Goal: Use online tool/utility: Utilize a website feature to perform a specific function

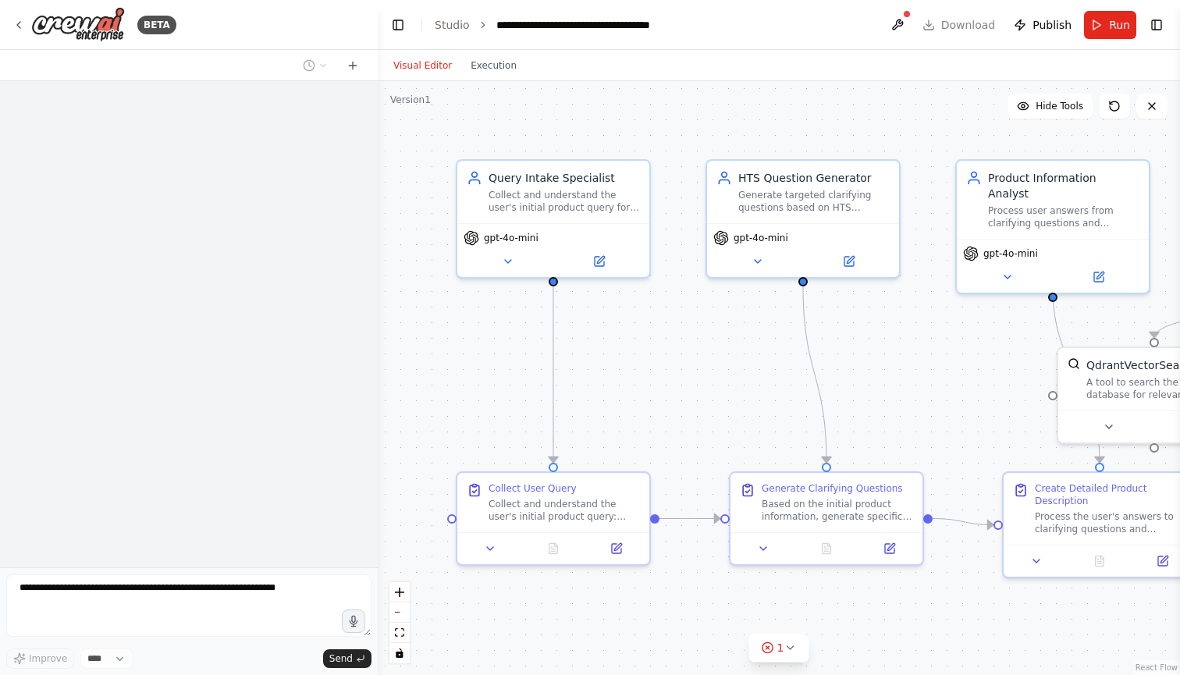
click at [108, 170] on div at bounding box center [189, 324] width 378 height 486
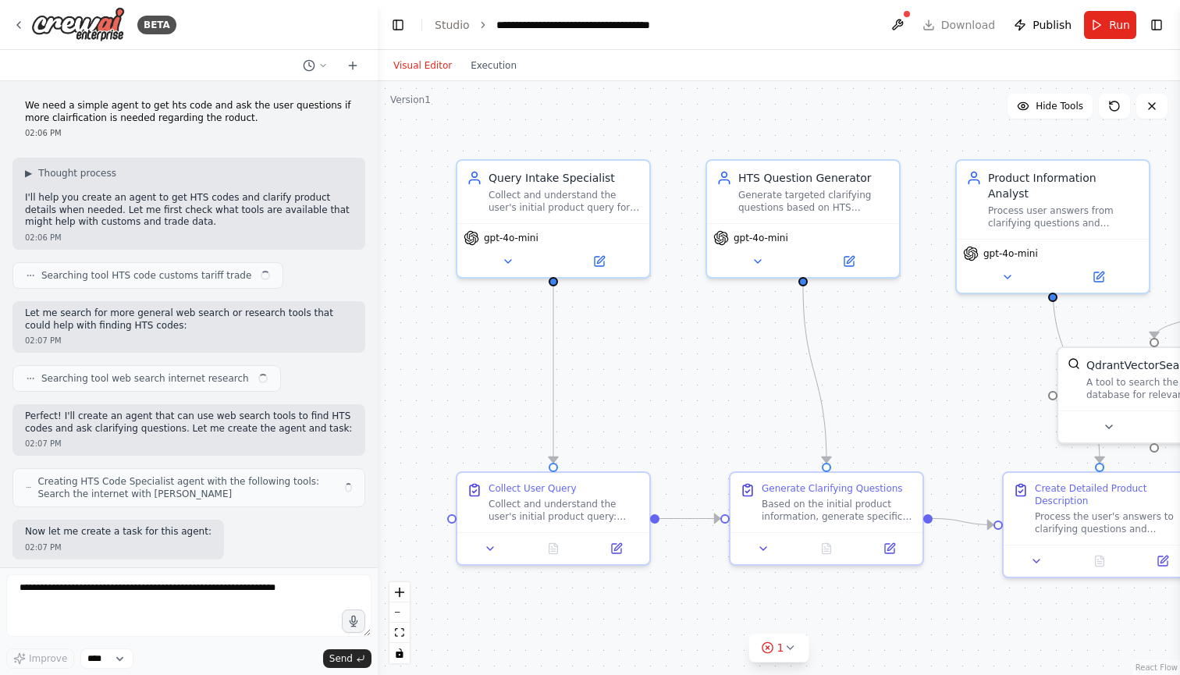
scroll to position [7517, 0]
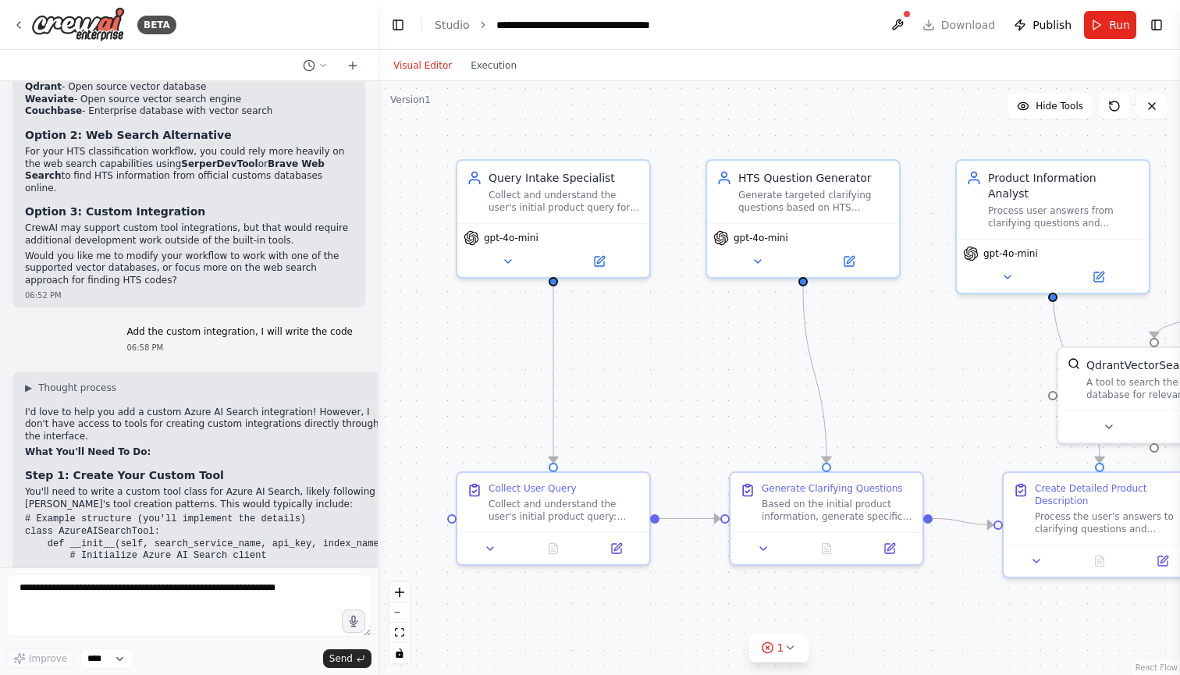
click at [534, 114] on div ".deletable-edge-delete-btn { width: 20px; height: 20px; border: 0px solid #ffff…" at bounding box center [779, 378] width 802 height 594
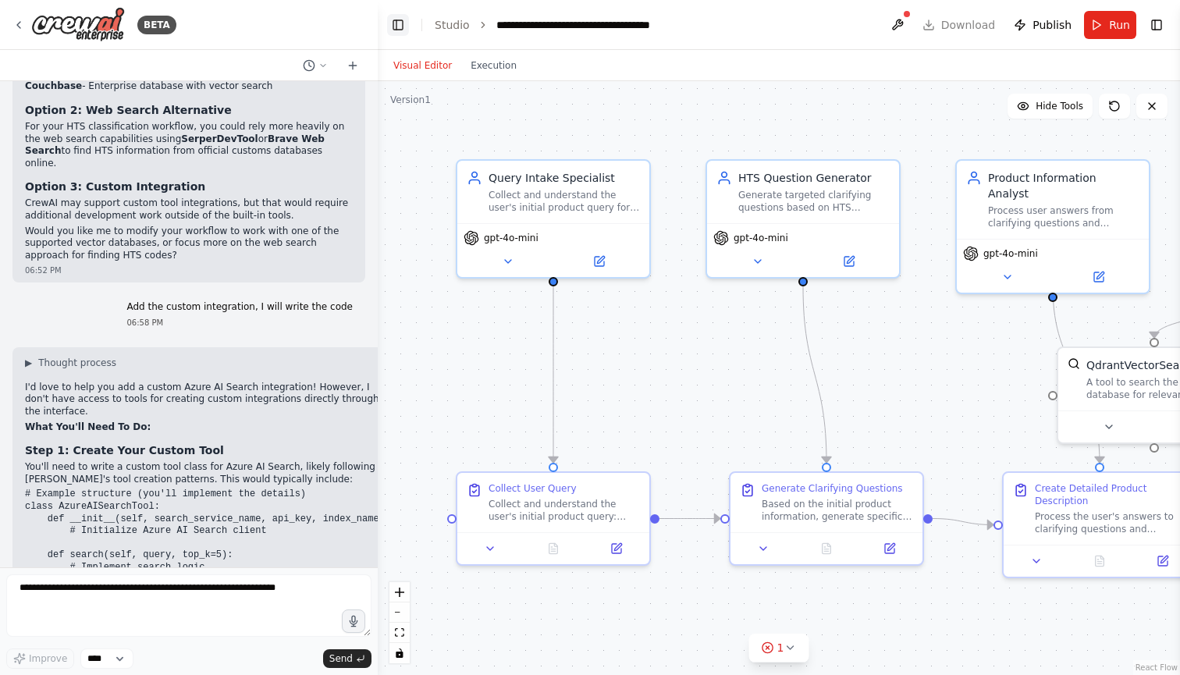
click at [390, 27] on button "Toggle Left Sidebar" at bounding box center [398, 25] width 22 height 22
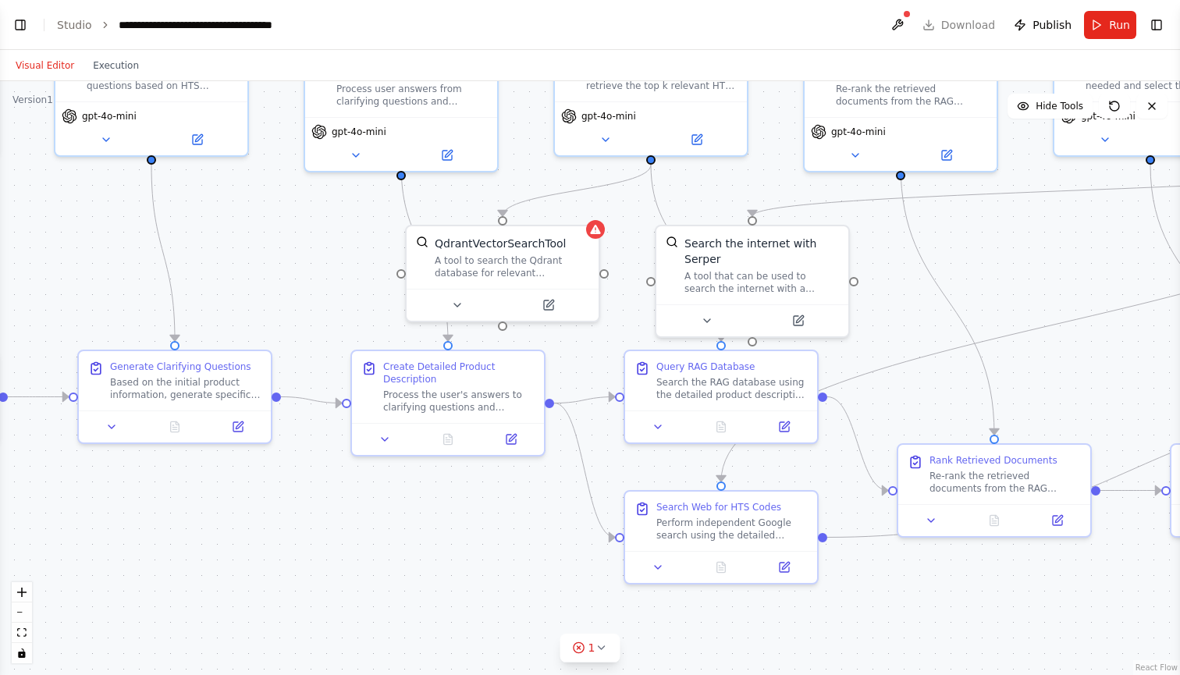
drag, startPoint x: 595, startPoint y: 397, endPoint x: 300, endPoint y: 276, distance: 319.5
click at [300, 276] on div ".deletable-edge-delete-btn { width: 20px; height: 20px; border: 0px solid #ffff…" at bounding box center [590, 378] width 1180 height 594
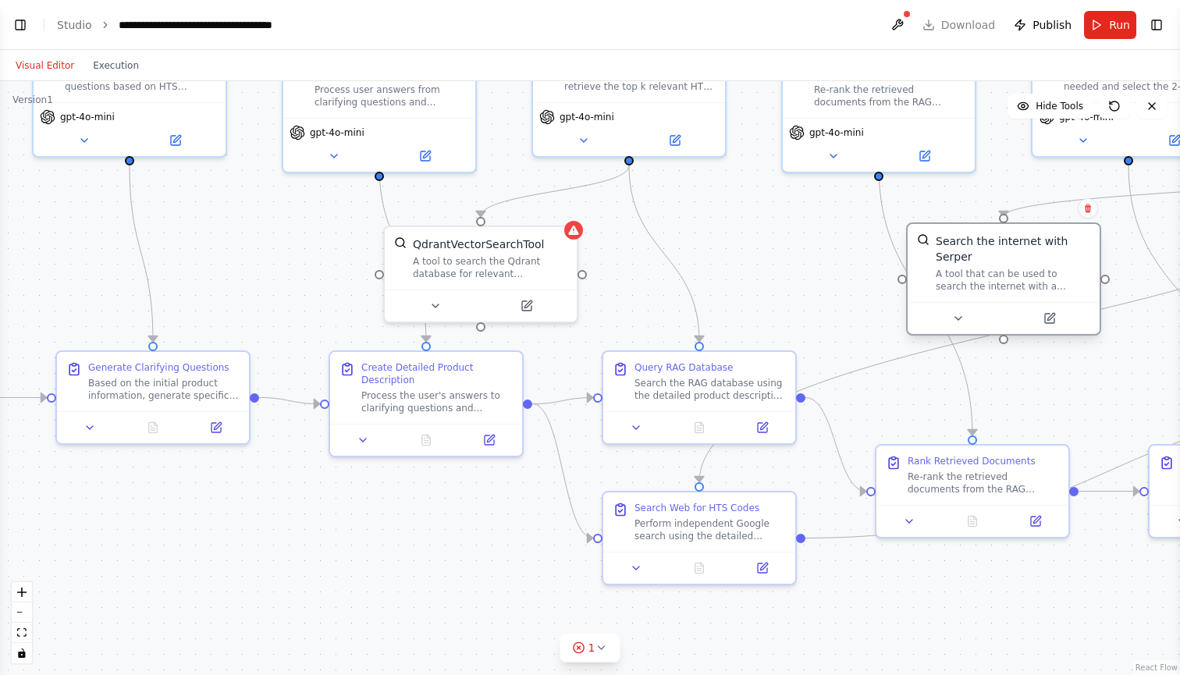
drag, startPoint x: 682, startPoint y: 278, endPoint x: 957, endPoint y: 262, distance: 275.1
click at [957, 268] on div "A tool that can be used to search the internet with a search_query. Supports di…" at bounding box center [1012, 280] width 154 height 25
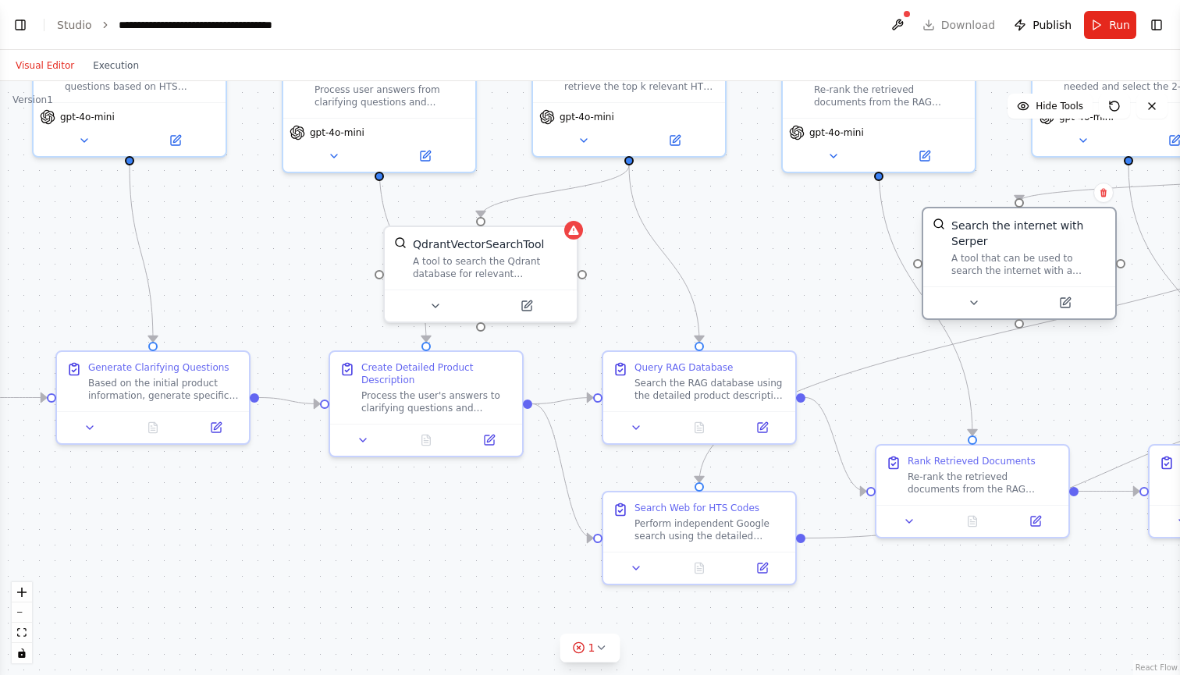
drag, startPoint x: 952, startPoint y: 257, endPoint x: 987, endPoint y: 254, distance: 35.3
click at [987, 254] on div "A tool that can be used to search the internet with a search_query. Supports di…" at bounding box center [1028, 264] width 154 height 25
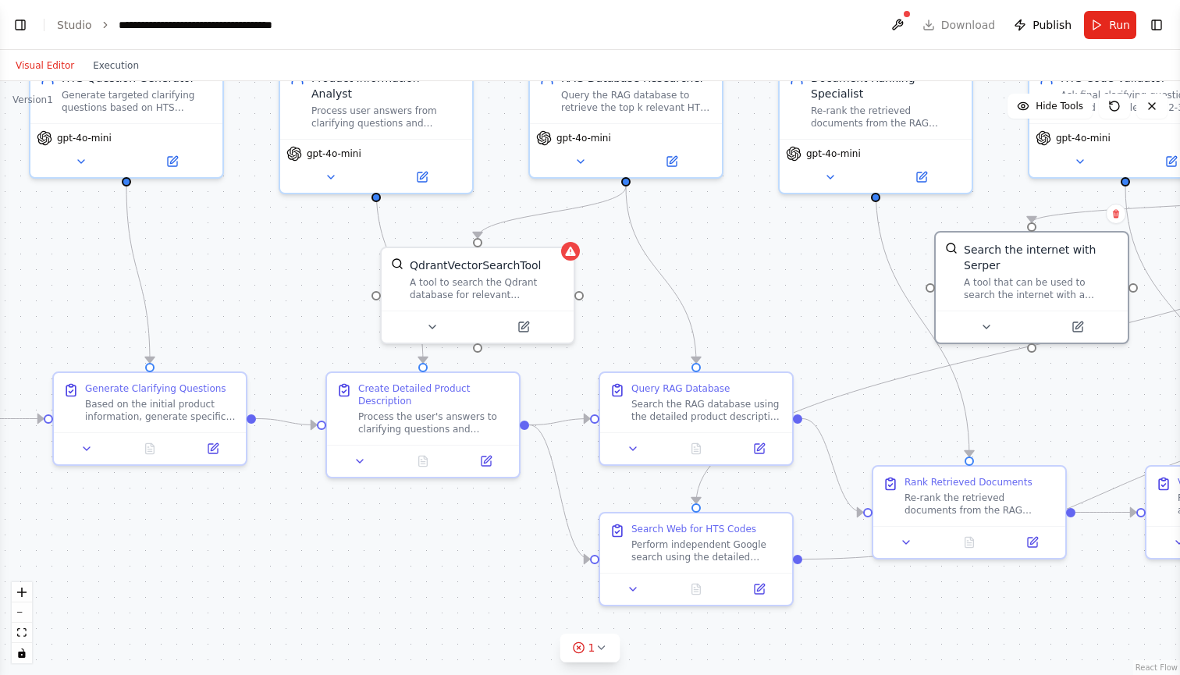
drag, startPoint x: 776, startPoint y: 268, endPoint x: 791, endPoint y: 292, distance: 28.1
click at [787, 292] on div ".deletable-edge-delete-btn { width: 20px; height: 20px; border: 0px solid #ffff…" at bounding box center [590, 378] width 1180 height 594
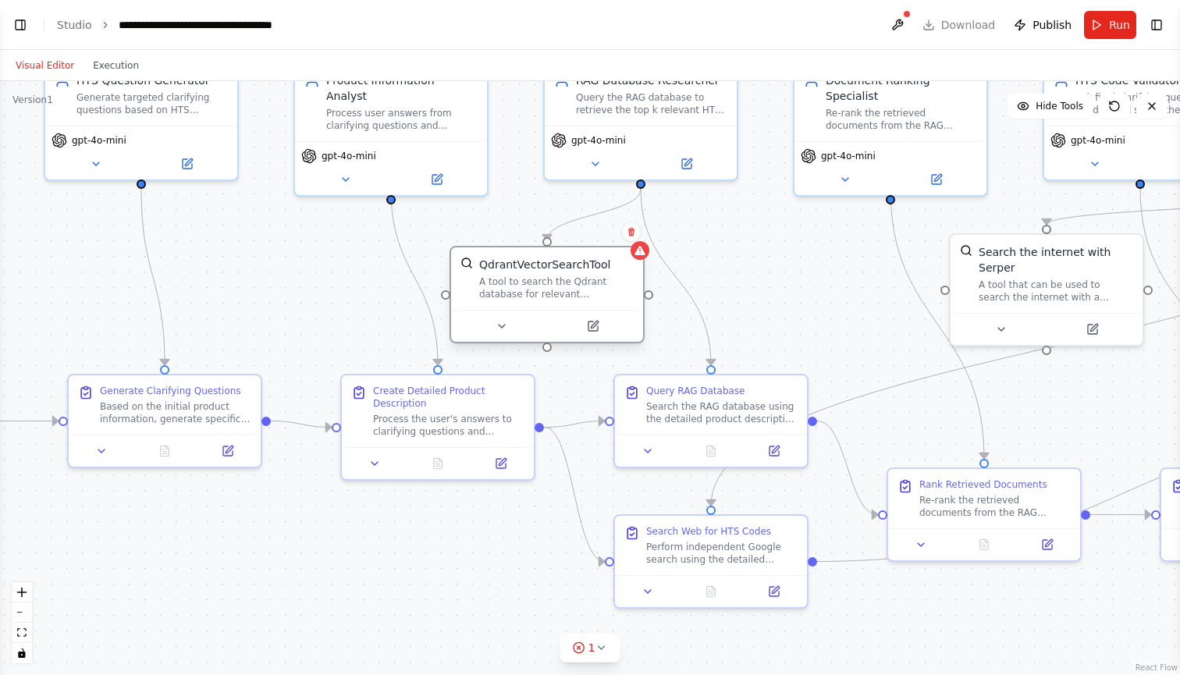
drag, startPoint x: 436, startPoint y: 279, endPoint x: 495, endPoint y: 279, distance: 59.3
click at [495, 279] on div "A tool to search the Qdrant database for relevant information on internal docum…" at bounding box center [556, 287] width 154 height 25
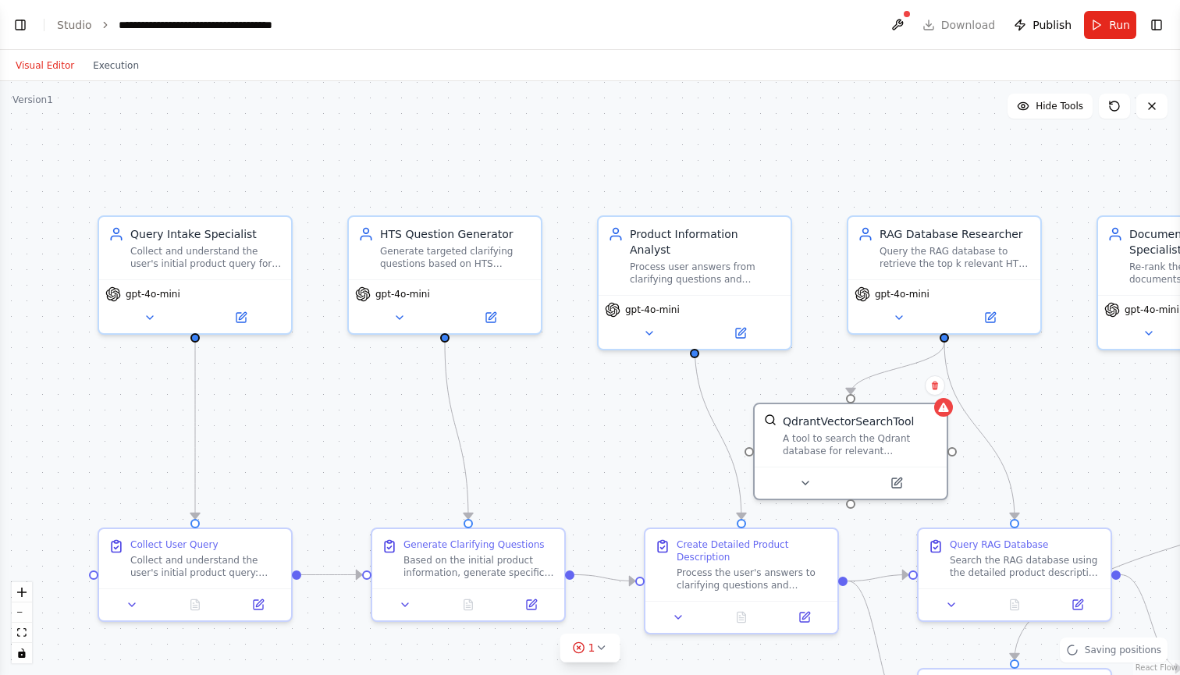
drag, startPoint x: 268, startPoint y: 275, endPoint x: 597, endPoint y: 421, distance: 360.1
click at [597, 421] on div ".deletable-edge-delete-btn { width: 20px; height: 20px; border: 0px solid #ffff…" at bounding box center [590, 378] width 1180 height 594
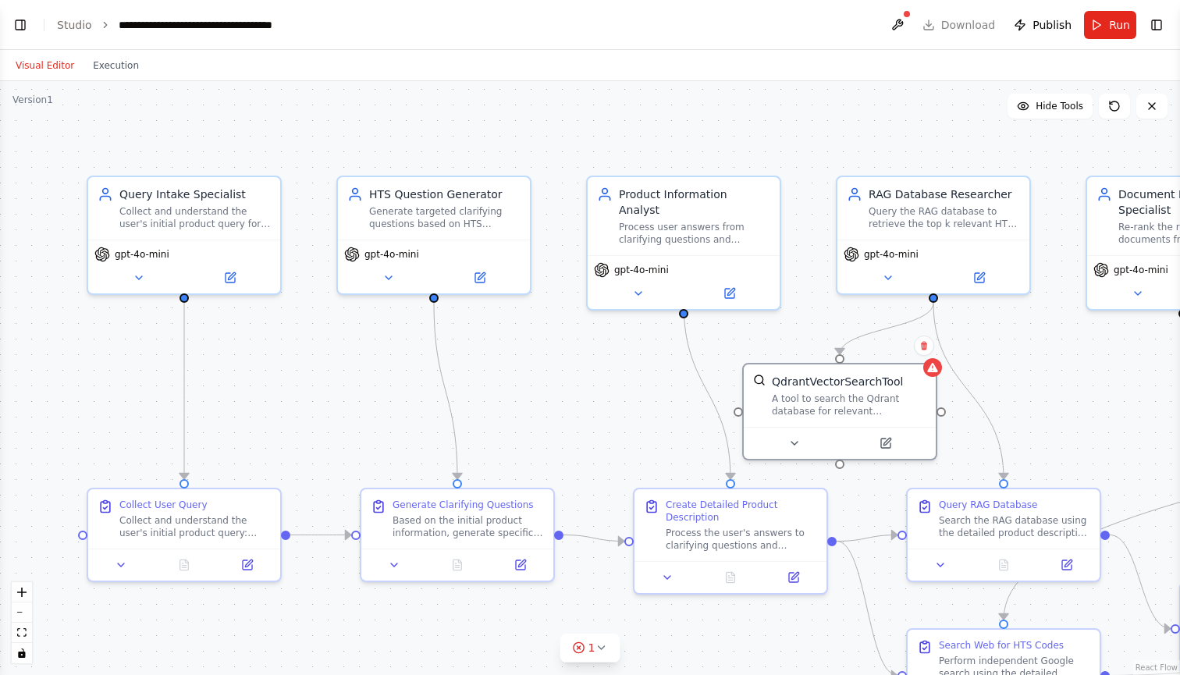
drag, startPoint x: 595, startPoint y: 421, endPoint x: 463, endPoint y: 343, distance: 153.2
click at [463, 343] on div ".deletable-edge-delete-btn { width: 20px; height: 20px; border: 0px solid #ffff…" at bounding box center [590, 378] width 1180 height 594
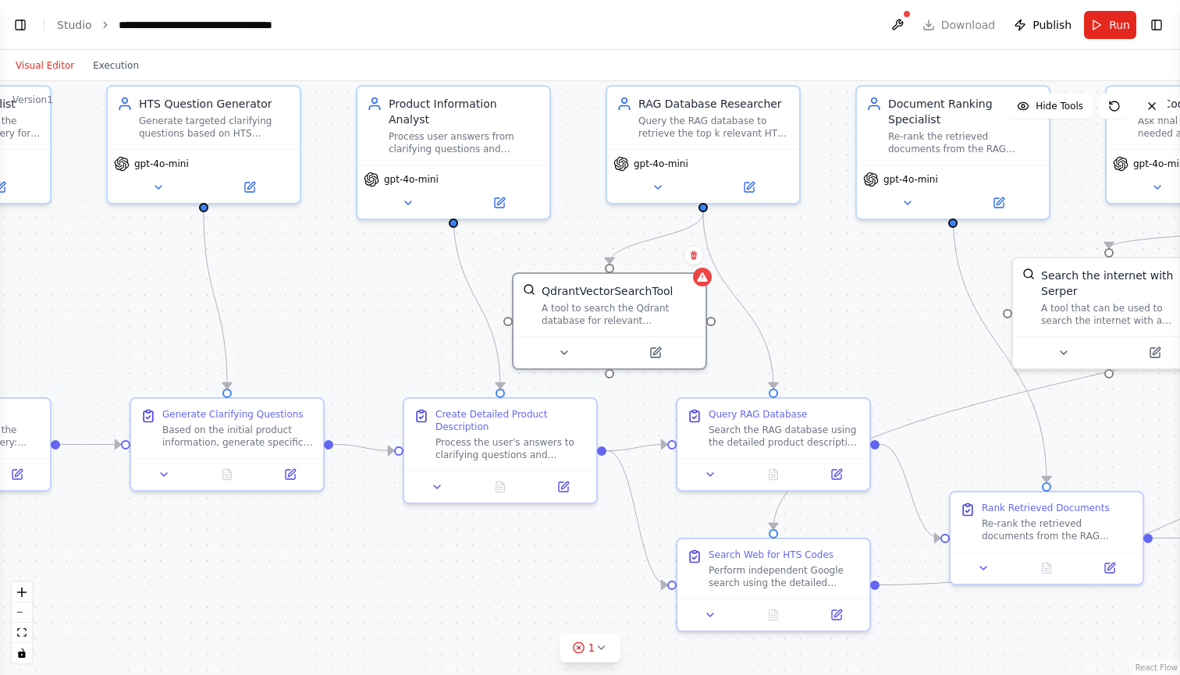
drag, startPoint x: 457, startPoint y: 310, endPoint x: 321, endPoint y: 264, distance: 143.1
click at [321, 264] on div ".deletable-edge-delete-btn { width: 20px; height: 20px; border: 0px solid #ffff…" at bounding box center [590, 378] width 1180 height 594
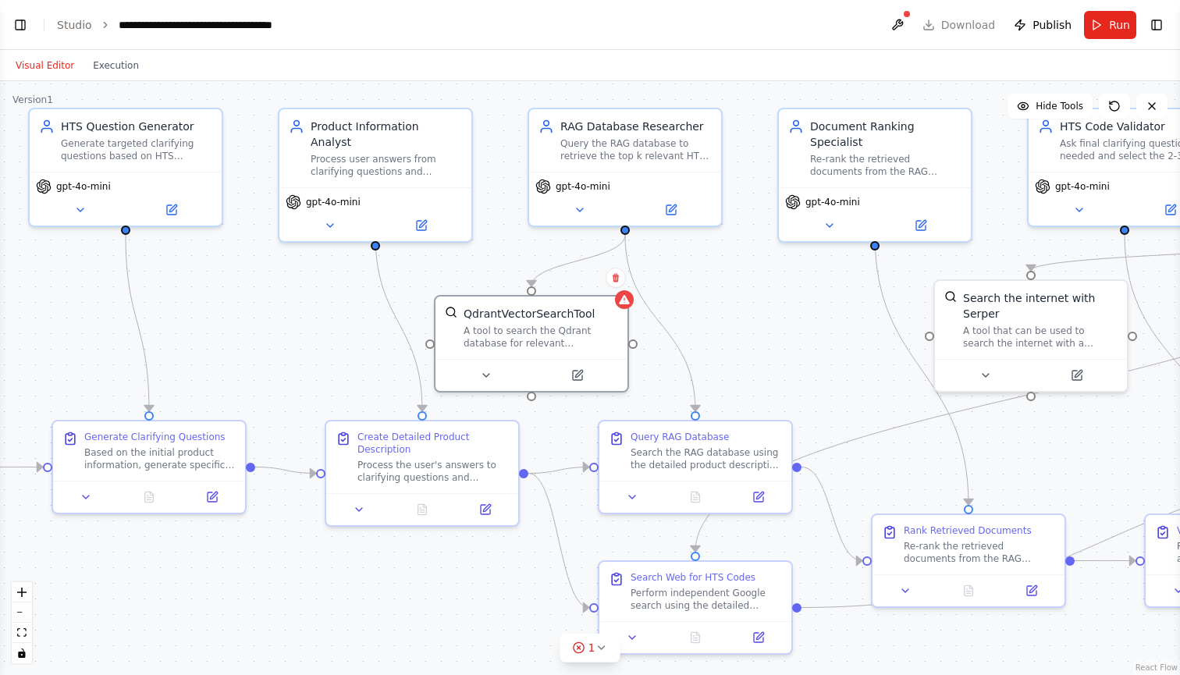
drag, startPoint x: 346, startPoint y: 318, endPoint x: 232, endPoint y: 335, distance: 114.4
click at [232, 335] on div ".deletable-edge-delete-btn { width: 20px; height: 20px; border: 0px solid #ffff…" at bounding box center [590, 378] width 1180 height 594
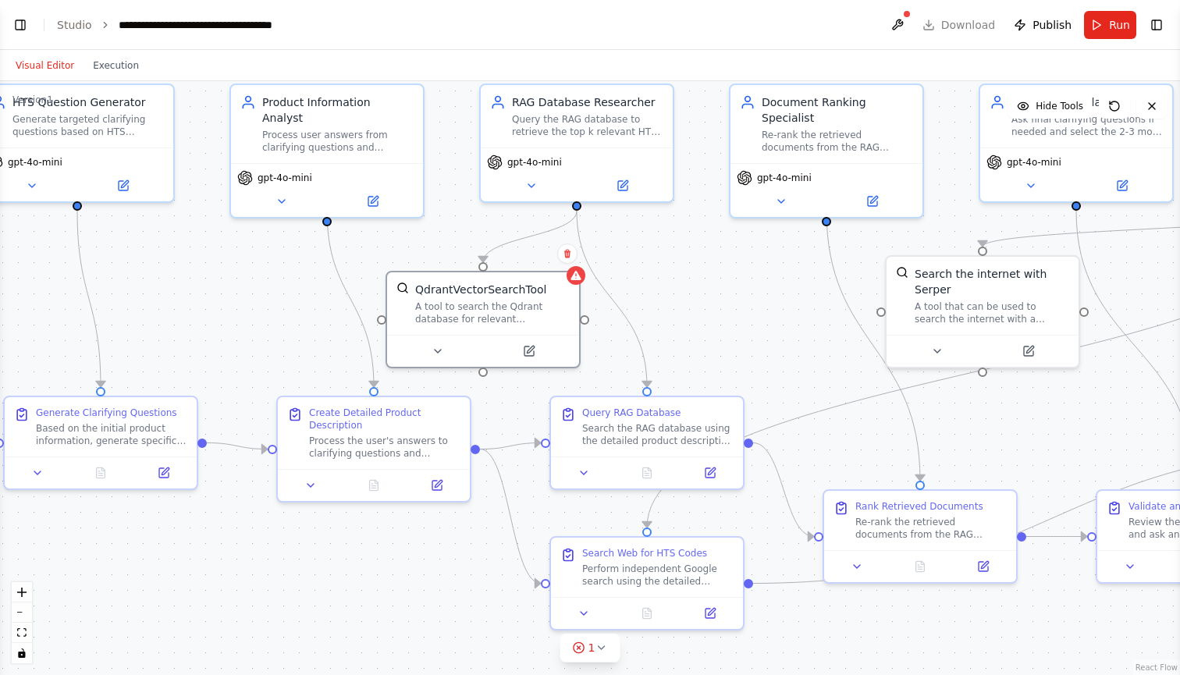
drag, startPoint x: 732, startPoint y: 327, endPoint x: 720, endPoint y: 309, distance: 21.4
click at [720, 309] on div ".deletable-edge-delete-btn { width: 20px; height: 20px; border: 0px solid #ffff…" at bounding box center [590, 378] width 1180 height 594
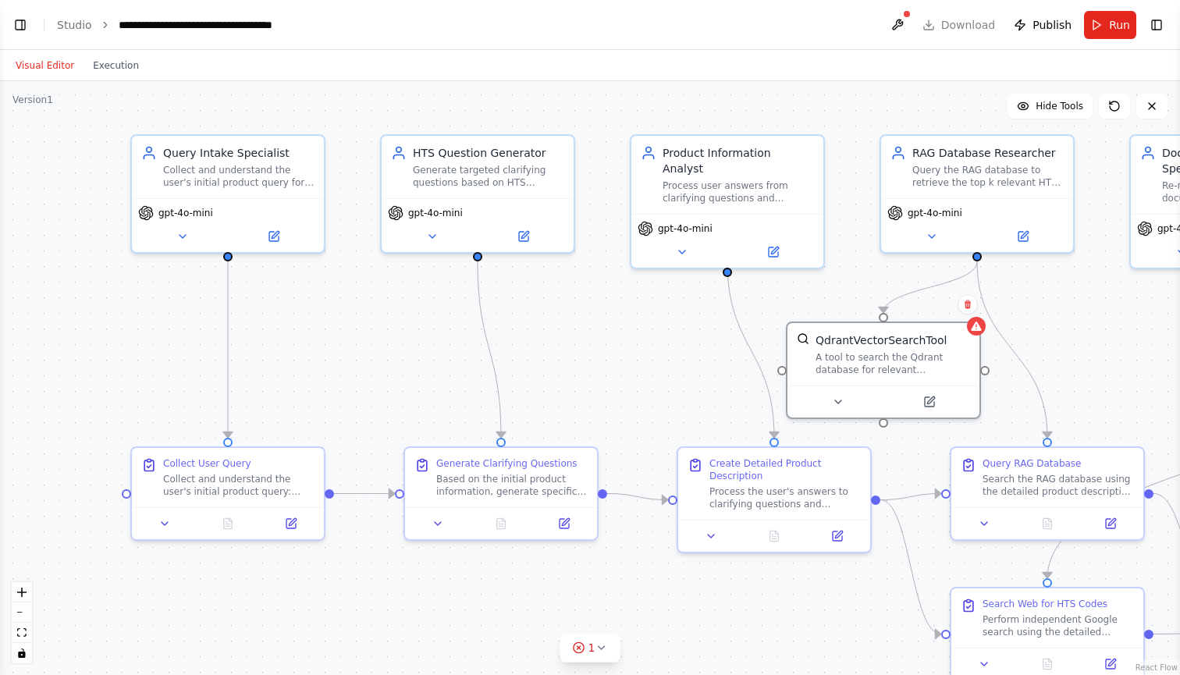
drag, startPoint x: 282, startPoint y: 322, endPoint x: 697, endPoint y: 382, distance: 418.6
click at [696, 382] on div ".deletable-edge-delete-btn { width: 20px; height: 20px; border: 0px solid #ffff…" at bounding box center [590, 378] width 1180 height 594
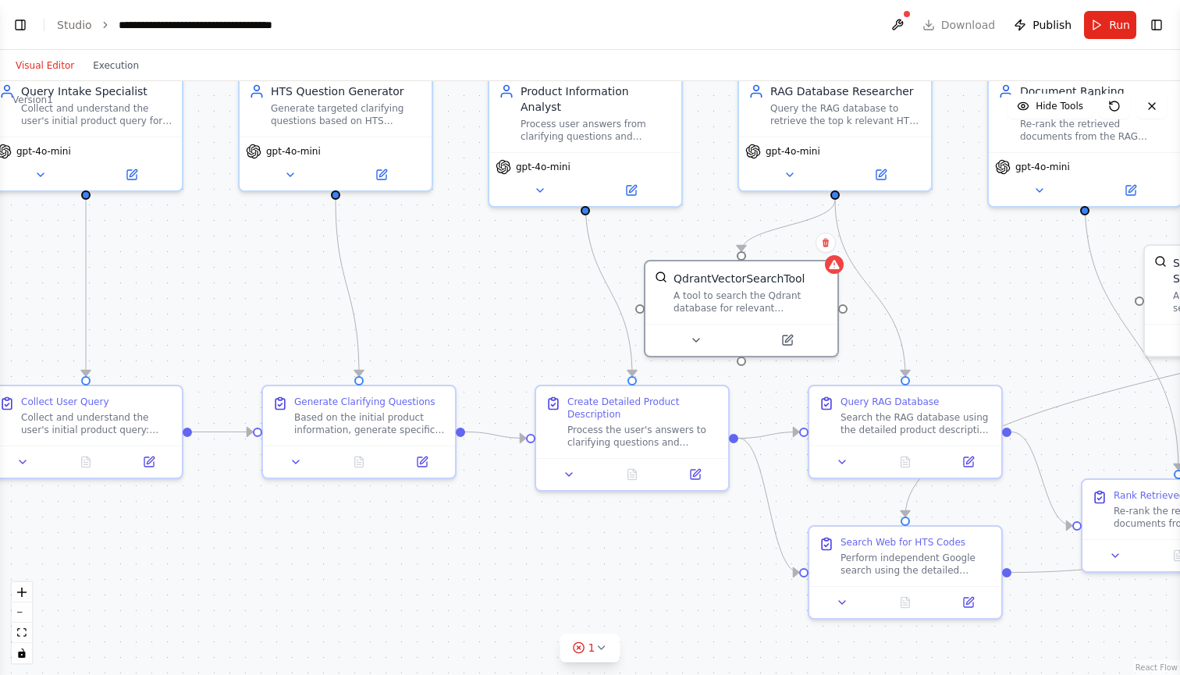
drag, startPoint x: 647, startPoint y: 392, endPoint x: 492, endPoint y: 321, distance: 170.4
click at [492, 321] on div ".deletable-edge-delete-btn { width: 20px; height: 20px; border: 0px solid #ffff…" at bounding box center [590, 378] width 1180 height 594
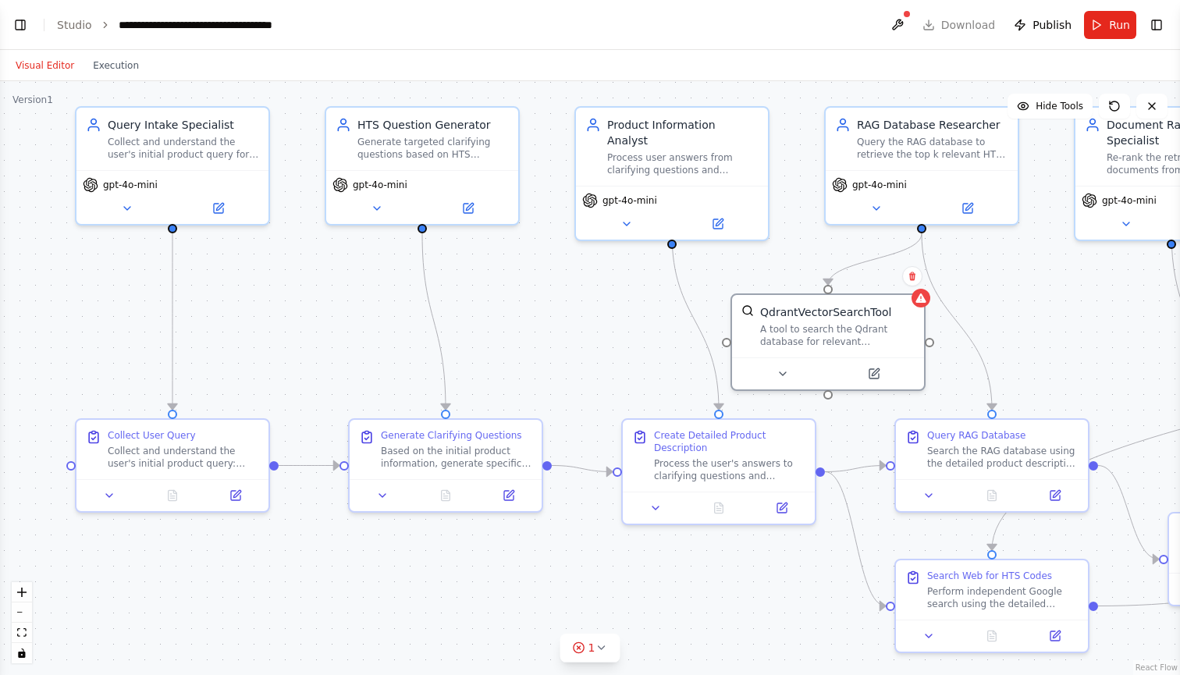
drag, startPoint x: 503, startPoint y: 321, endPoint x: 589, endPoint y: 353, distance: 91.6
click at [589, 354] on div ".deletable-edge-delete-btn { width: 20px; height: 20px; border: 0px solid #ffff…" at bounding box center [590, 378] width 1180 height 594
click at [19, 26] on button "Toggle Left Sidebar" at bounding box center [20, 25] width 22 height 22
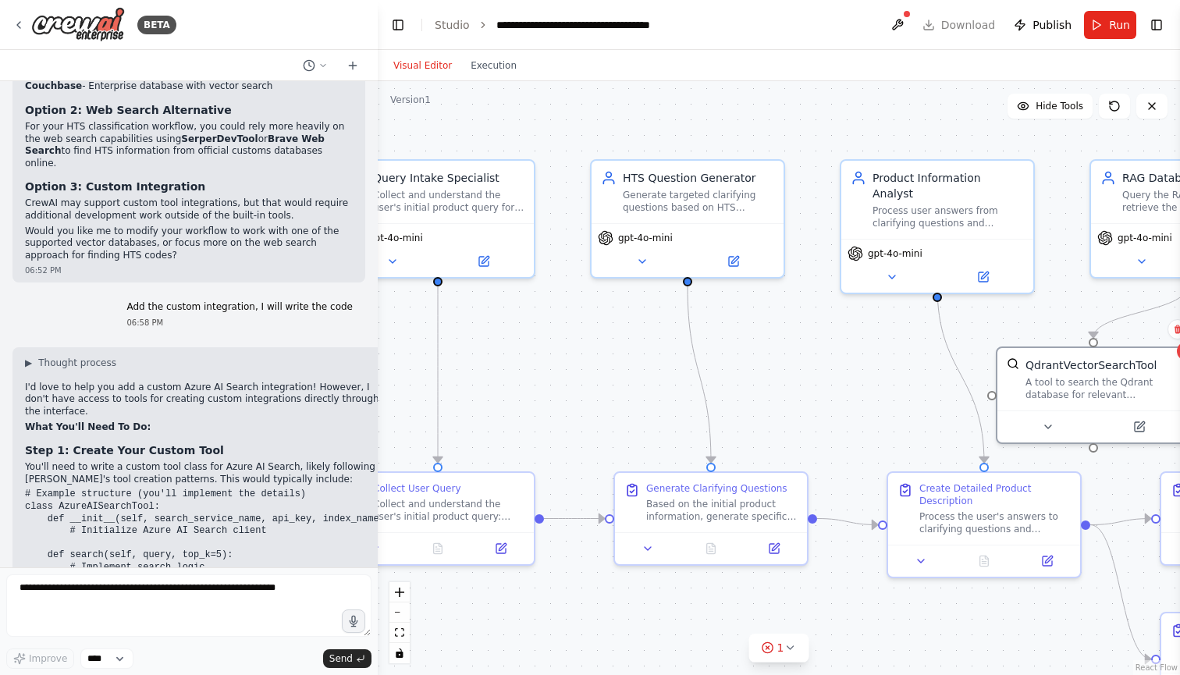
drag, startPoint x: 733, startPoint y: 318, endPoint x: 621, endPoint y: 370, distance: 123.6
click at [621, 370] on div ".deletable-edge-delete-btn { width: 20px; height: 20px; border: 0px solid #ffff…" at bounding box center [779, 378] width 802 height 594
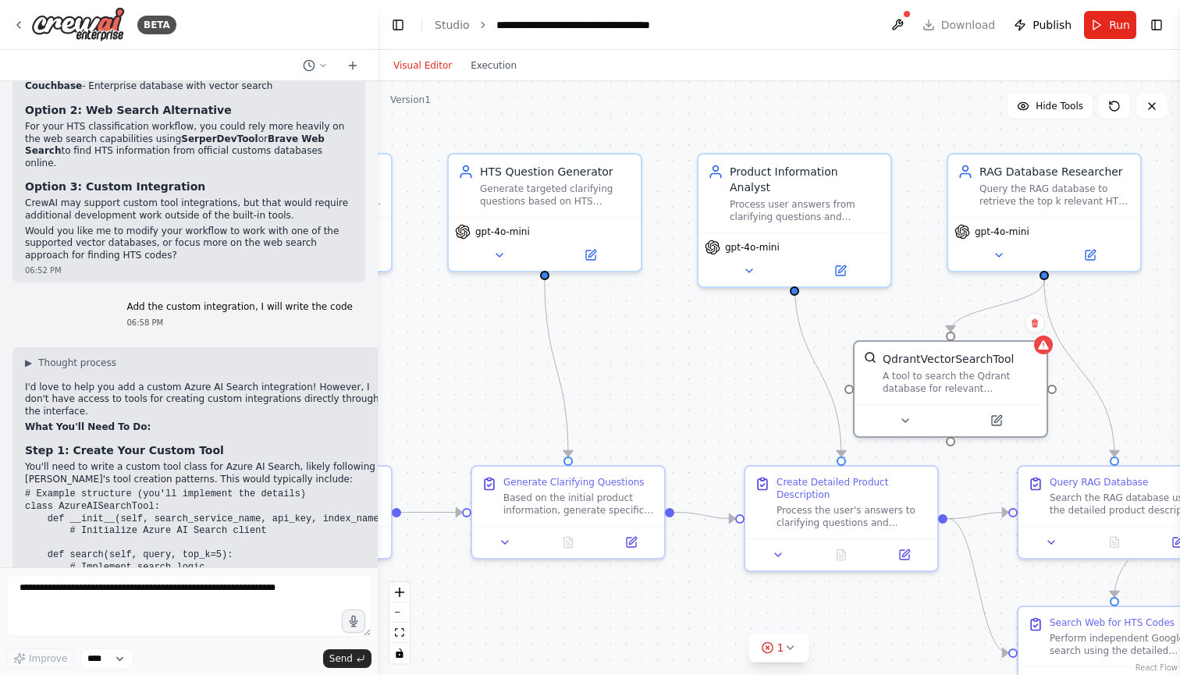
drag, startPoint x: 859, startPoint y: 384, endPoint x: 708, endPoint y: 376, distance: 150.8
click at [708, 377] on div ".deletable-edge-delete-btn { width: 20px; height: 20px; border: 0px solid #ffff…" at bounding box center [779, 378] width 802 height 594
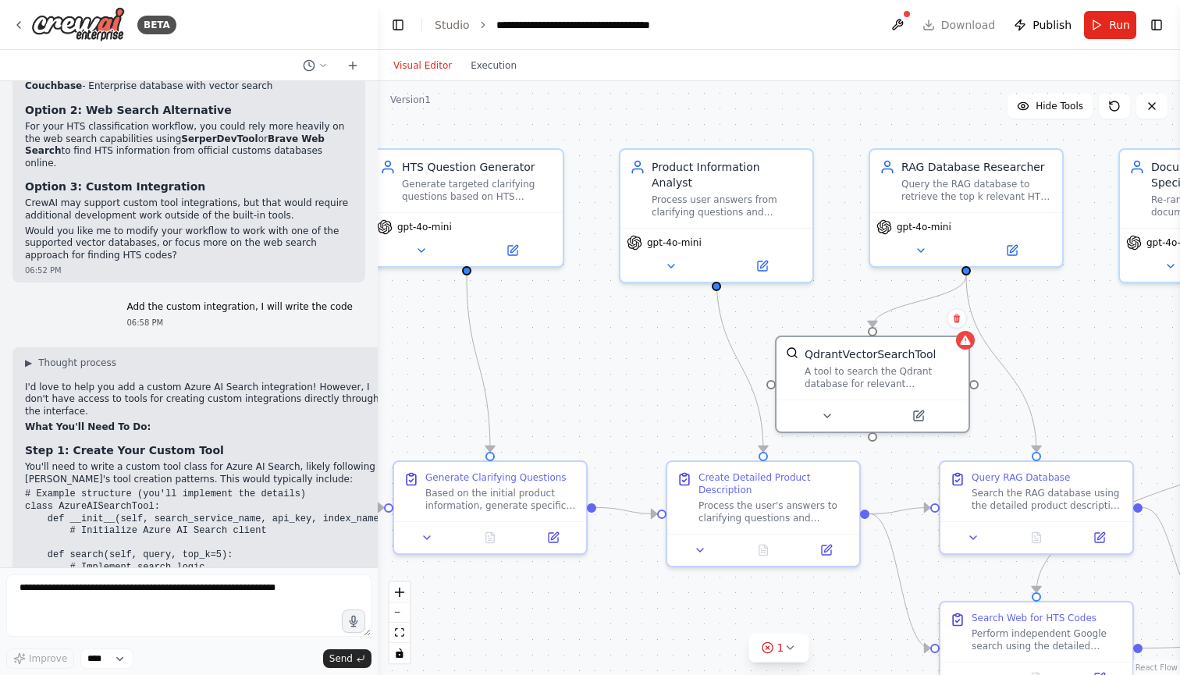
drag, startPoint x: 696, startPoint y: 379, endPoint x: 619, endPoint y: 375, distance: 76.6
click at [619, 376] on div ".deletable-edge-delete-btn { width: 20px; height: 20px; border: 0px solid #ffff…" at bounding box center [779, 378] width 802 height 594
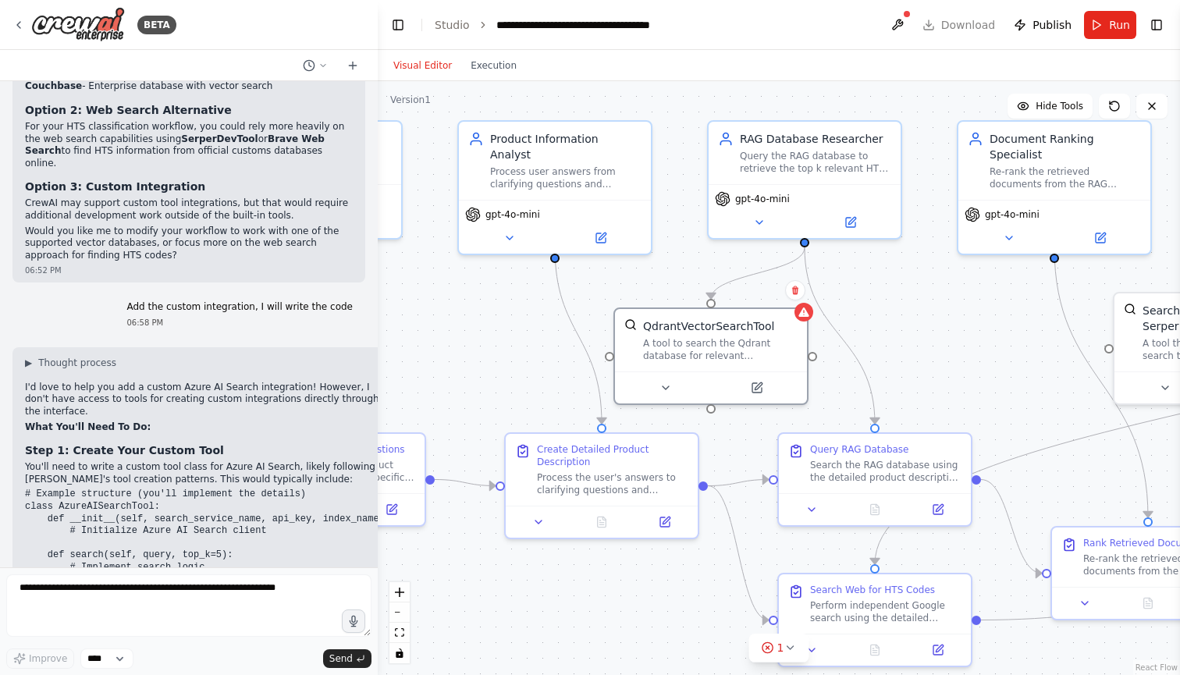
drag, startPoint x: 655, startPoint y: 406, endPoint x: 492, endPoint y: 380, distance: 165.1
click at [492, 380] on div ".deletable-edge-delete-btn { width: 20px; height: 20px; border: 0px solid #ffff…" at bounding box center [779, 378] width 802 height 594
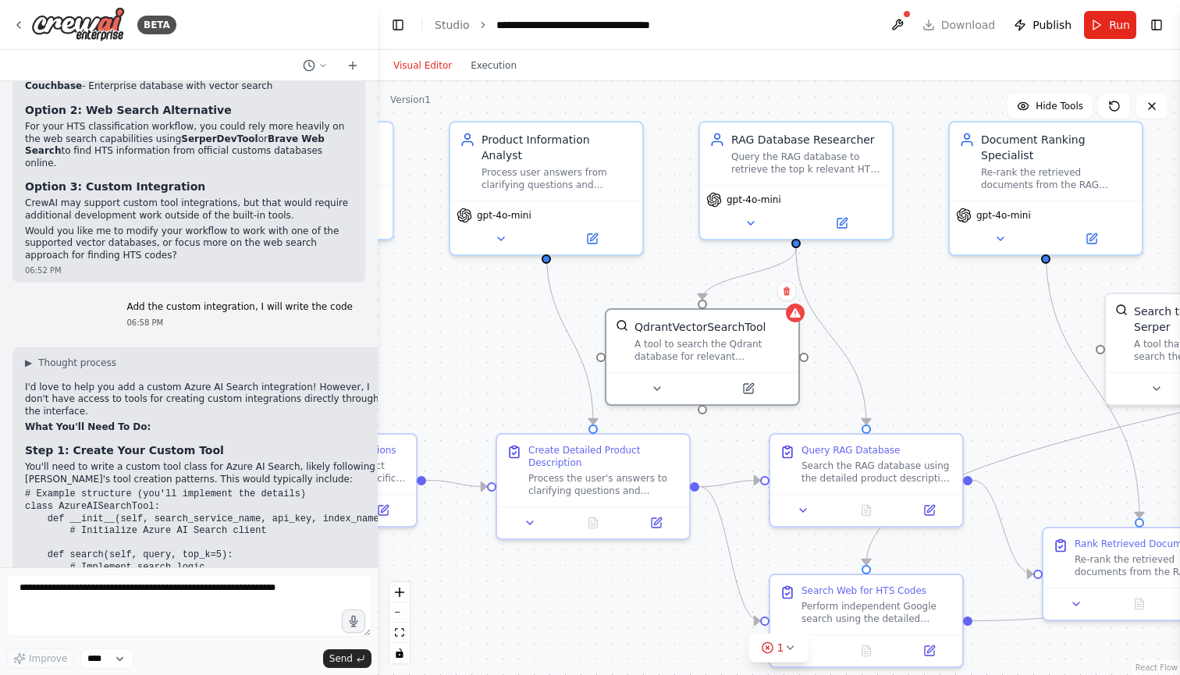
click at [466, 382] on div ".deletable-edge-delete-btn { width: 20px; height: 20px; border: 0px solid #ffff…" at bounding box center [779, 378] width 802 height 594
click at [602, 99] on div ".deletable-edge-delete-btn { width: 20px; height: 20px; border: 0px solid #ffff…" at bounding box center [779, 378] width 802 height 594
click at [501, 310] on div ".deletable-edge-delete-btn { width: 20px; height: 20px; border: 0px solid #ffff…" at bounding box center [779, 378] width 802 height 594
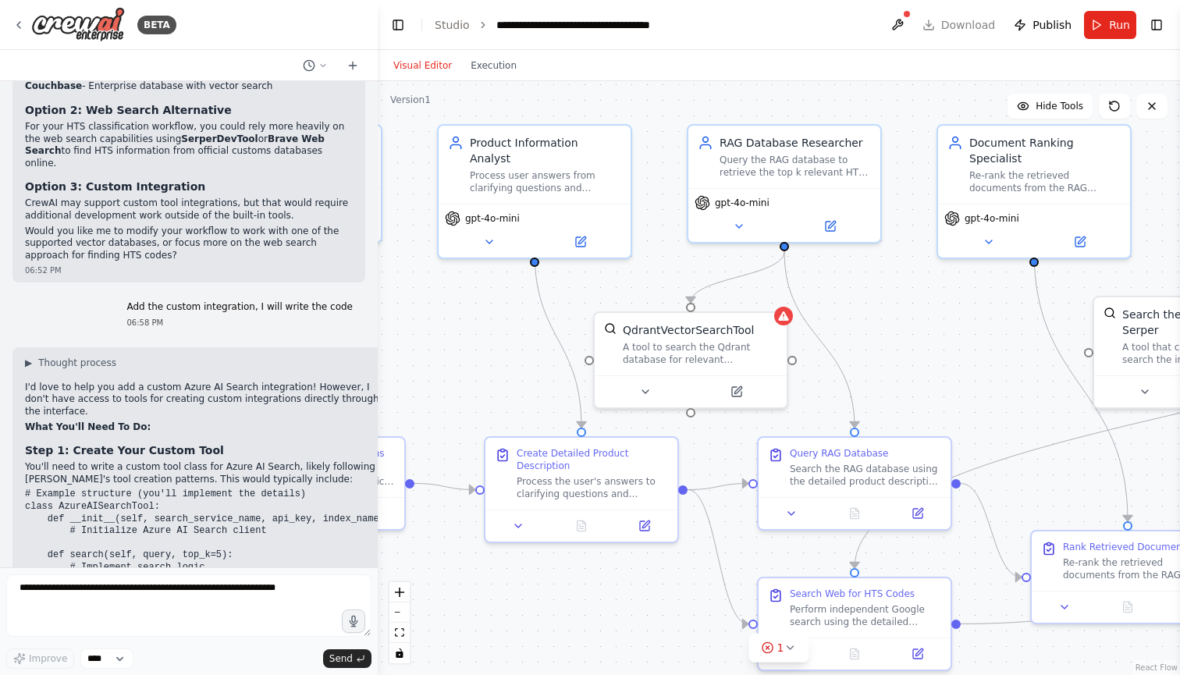
drag, startPoint x: 460, startPoint y: 287, endPoint x: 449, endPoint y: 291, distance: 12.3
click at [449, 291] on div ".deletable-edge-delete-btn { width: 20px; height: 20px; border: 0px solid #ffff…" at bounding box center [779, 378] width 802 height 594
click at [492, 232] on icon at bounding box center [490, 238] width 12 height 12
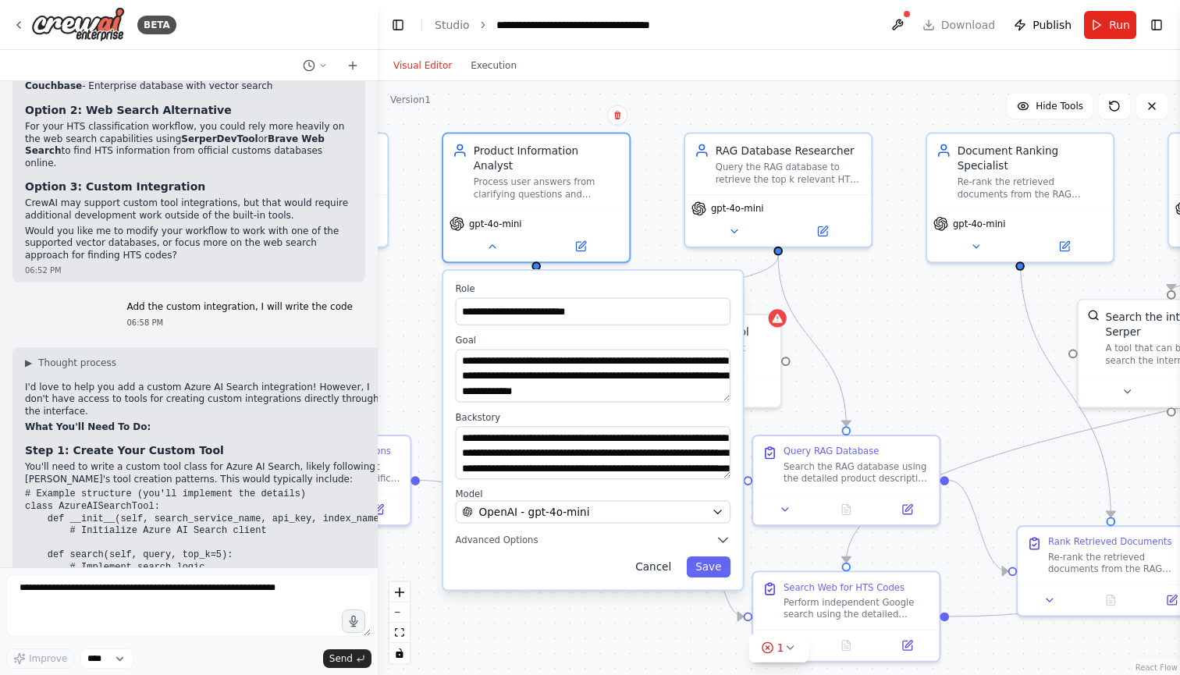
click at [660, 556] on button "Cancel" at bounding box center [653, 566] width 54 height 21
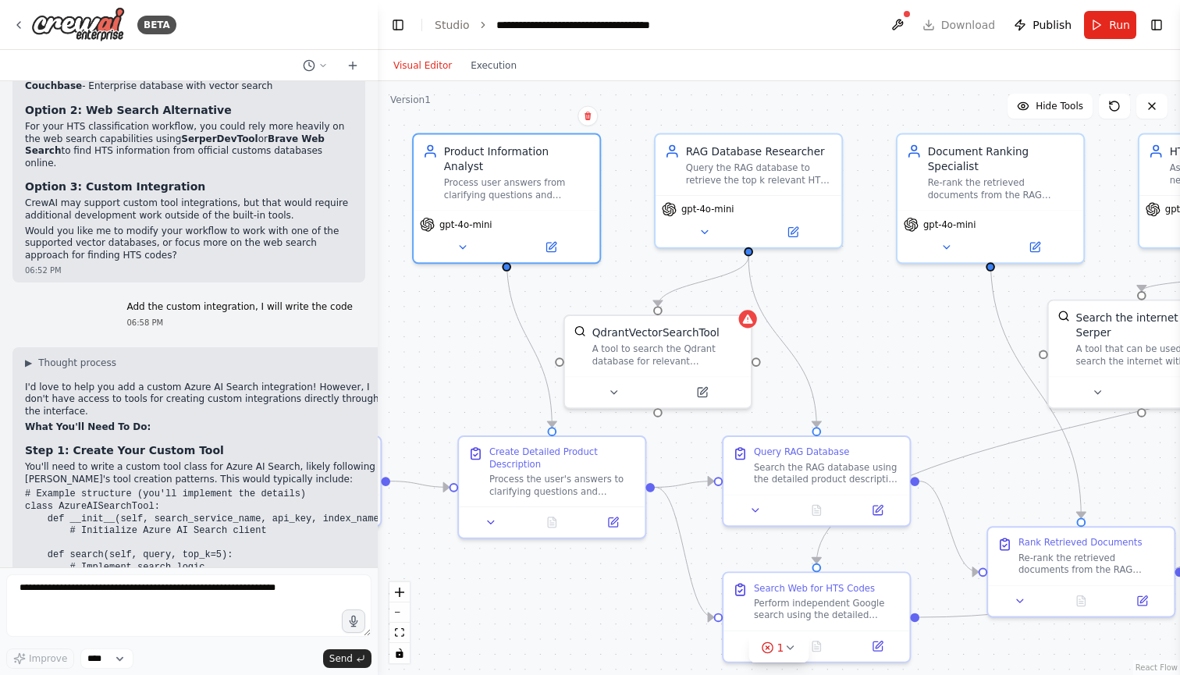
drag, startPoint x: 477, startPoint y: 316, endPoint x: 435, endPoint y: 316, distance: 42.1
click at [435, 316] on div ".deletable-edge-delete-btn { width: 20px; height: 20px; border: 0px solid #ffff…" at bounding box center [779, 378] width 802 height 594
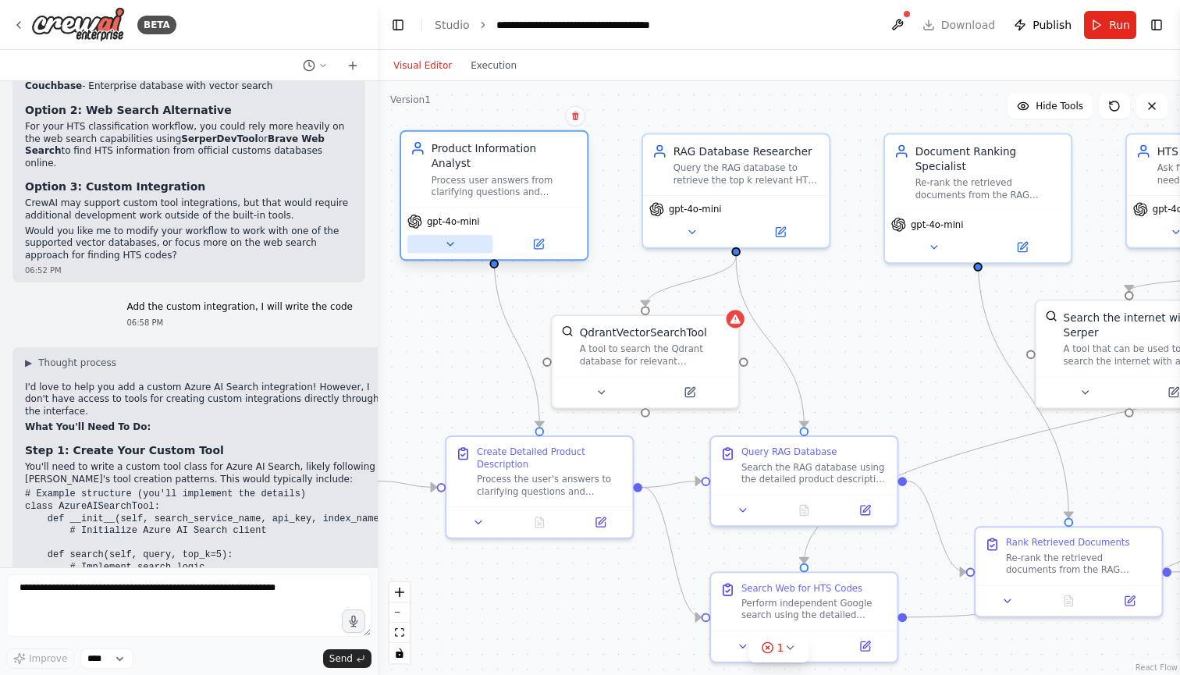
click at [454, 238] on icon at bounding box center [450, 244] width 12 height 12
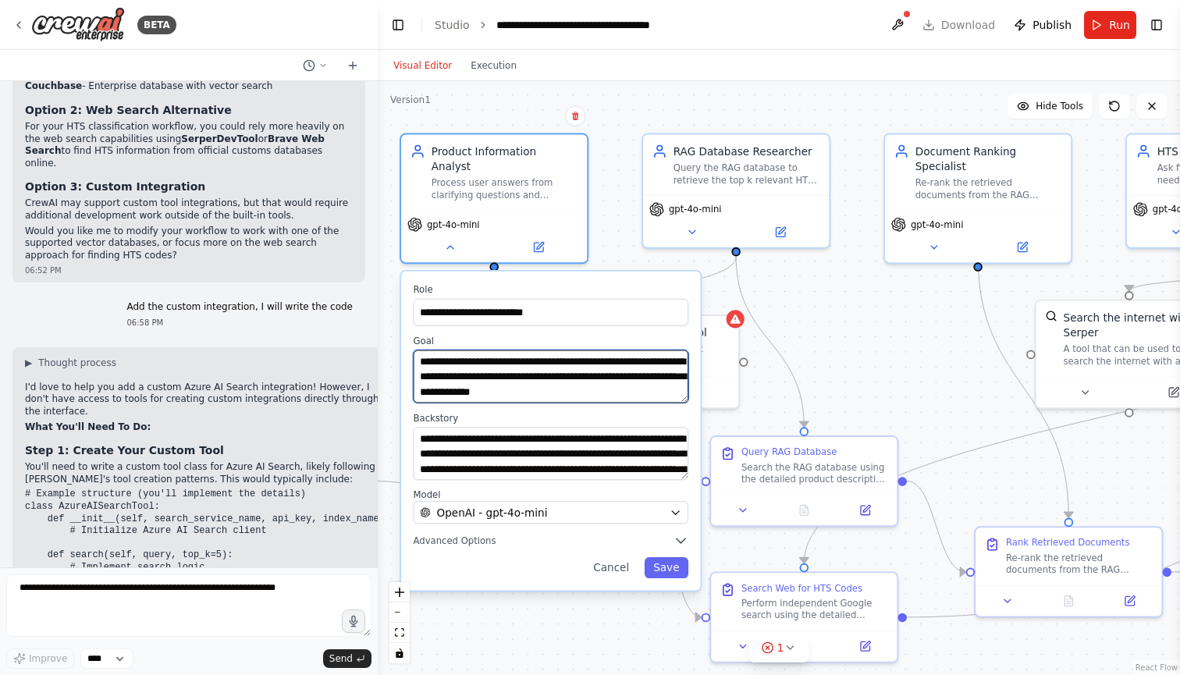
drag, startPoint x: 474, startPoint y: 345, endPoint x: 667, endPoint y: 339, distance: 192.8
click at [666, 350] on textarea "**********" at bounding box center [551, 376] width 275 height 53
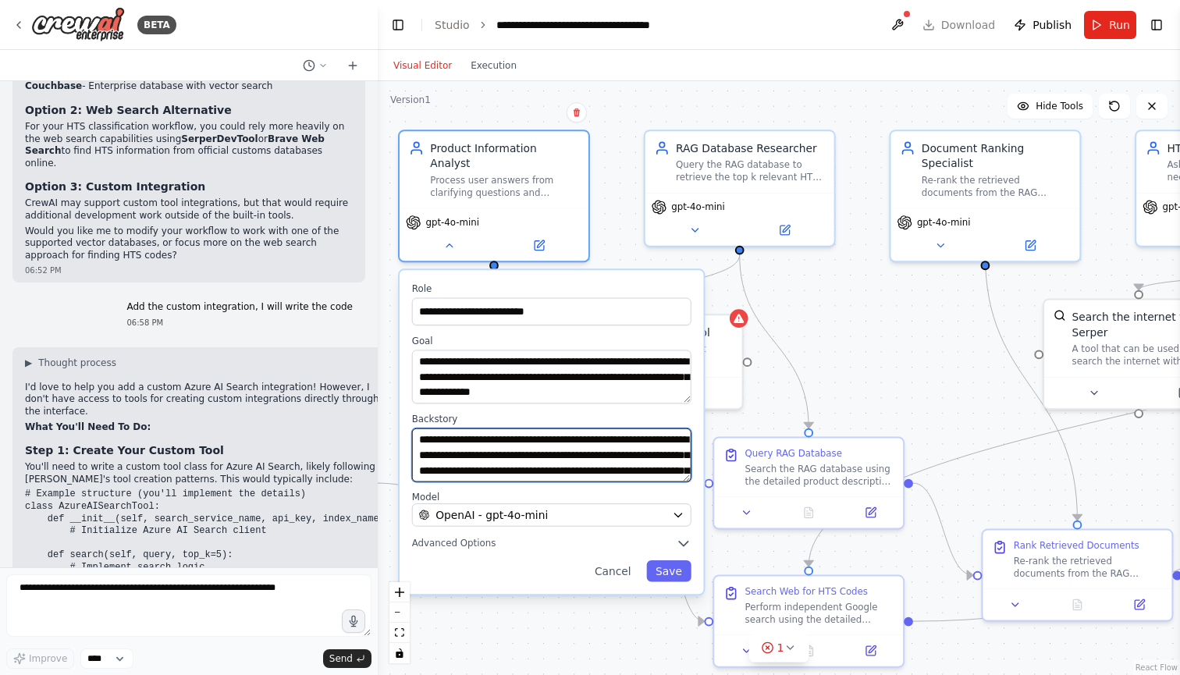
drag, startPoint x: 471, startPoint y: 425, endPoint x: 545, endPoint y: 449, distance: 78.0
click at [544, 449] on textarea "**********" at bounding box center [551, 455] width 279 height 54
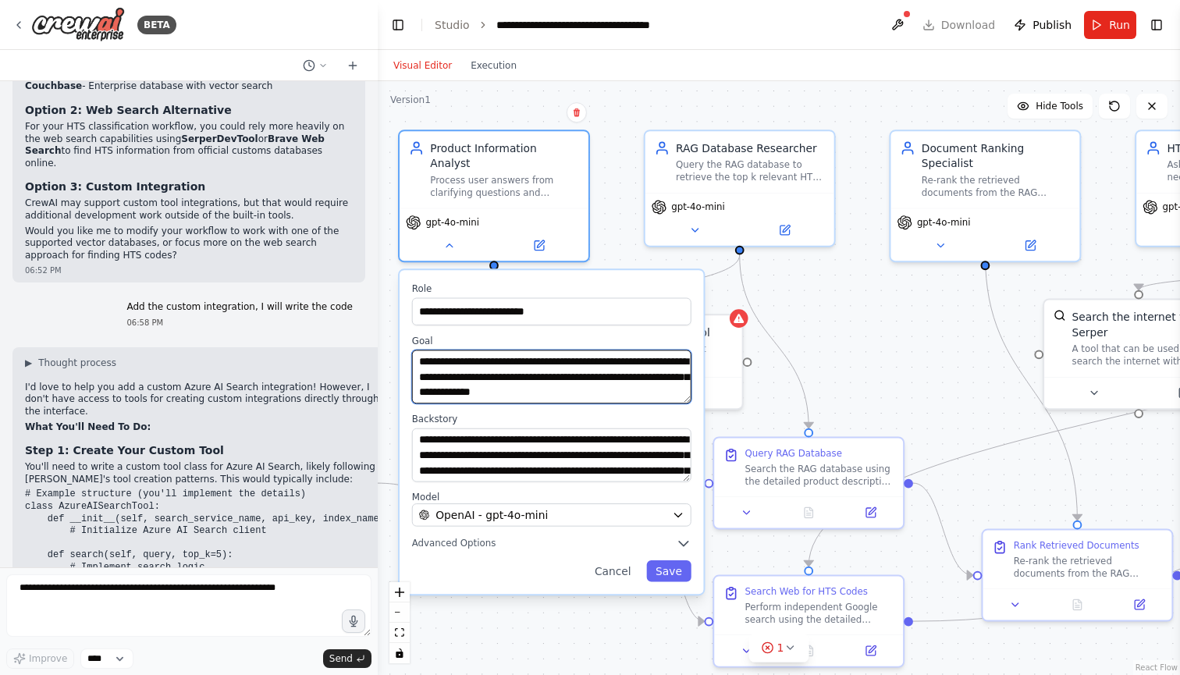
click at [452, 350] on textarea "**********" at bounding box center [551, 377] width 279 height 54
drag, startPoint x: 442, startPoint y: 348, endPoint x: 524, endPoint y: 350, distance: 81.2
click at [524, 350] on textarea "**********" at bounding box center [551, 377] width 279 height 54
drag, startPoint x: 494, startPoint y: 375, endPoint x: 675, endPoint y: 375, distance: 181.0
click at [675, 375] on textarea "**********" at bounding box center [551, 377] width 279 height 54
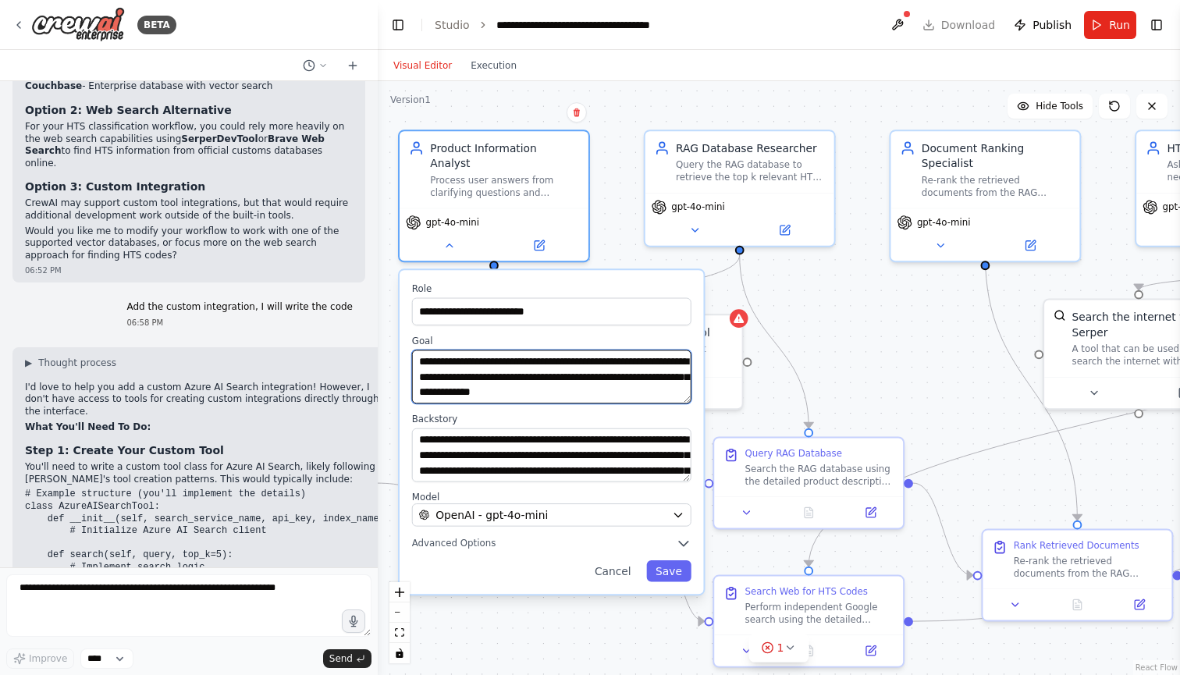
click at [655, 373] on textarea "**********" at bounding box center [551, 377] width 279 height 54
click at [618, 560] on button "Cancel" at bounding box center [612, 571] width 55 height 22
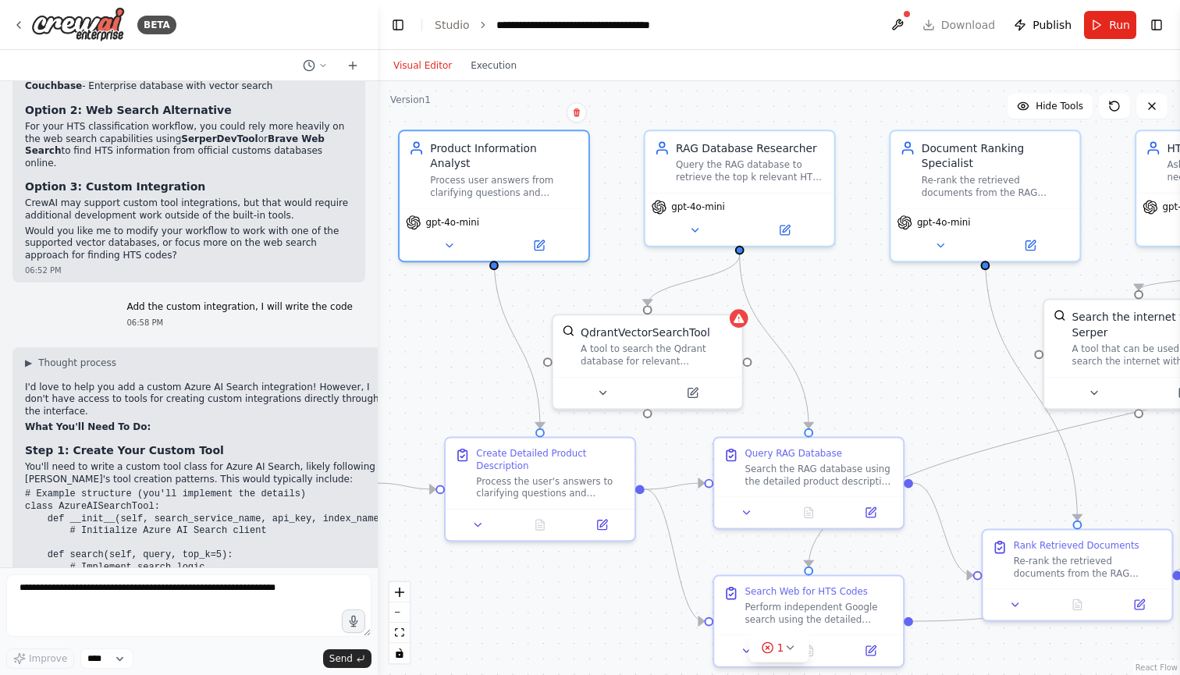
click at [451, 331] on div ".deletable-edge-delete-btn { width: 20px; height: 20px; border: 0px solid #ffff…" at bounding box center [779, 378] width 802 height 594
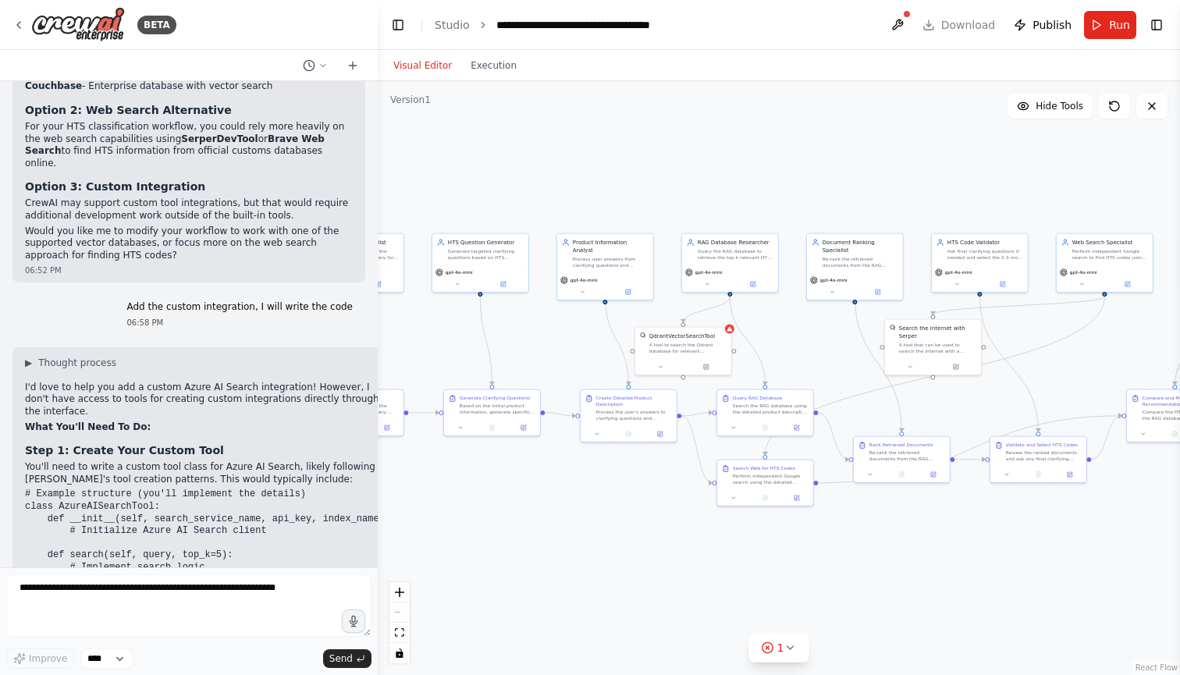
drag, startPoint x: 511, startPoint y: 151, endPoint x: 642, endPoint y: 154, distance: 131.1
click at [642, 154] on div ".deletable-edge-delete-btn { width: 20px; height: 20px; border: 0px solid #ffff…" at bounding box center [779, 378] width 802 height 594
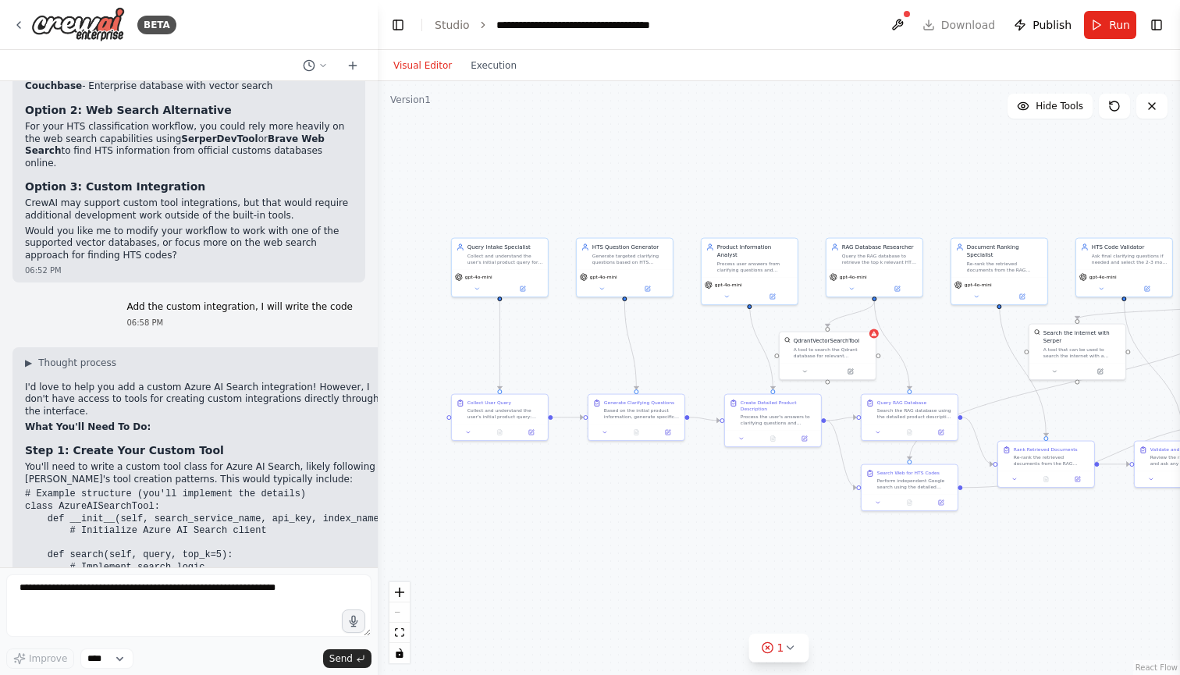
drag, startPoint x: 642, startPoint y: 154, endPoint x: 786, endPoint y: 160, distance: 144.4
click at [786, 160] on div ".deletable-edge-delete-btn { width: 20px; height: 20px; border: 0px solid #ffff…" at bounding box center [779, 378] width 802 height 594
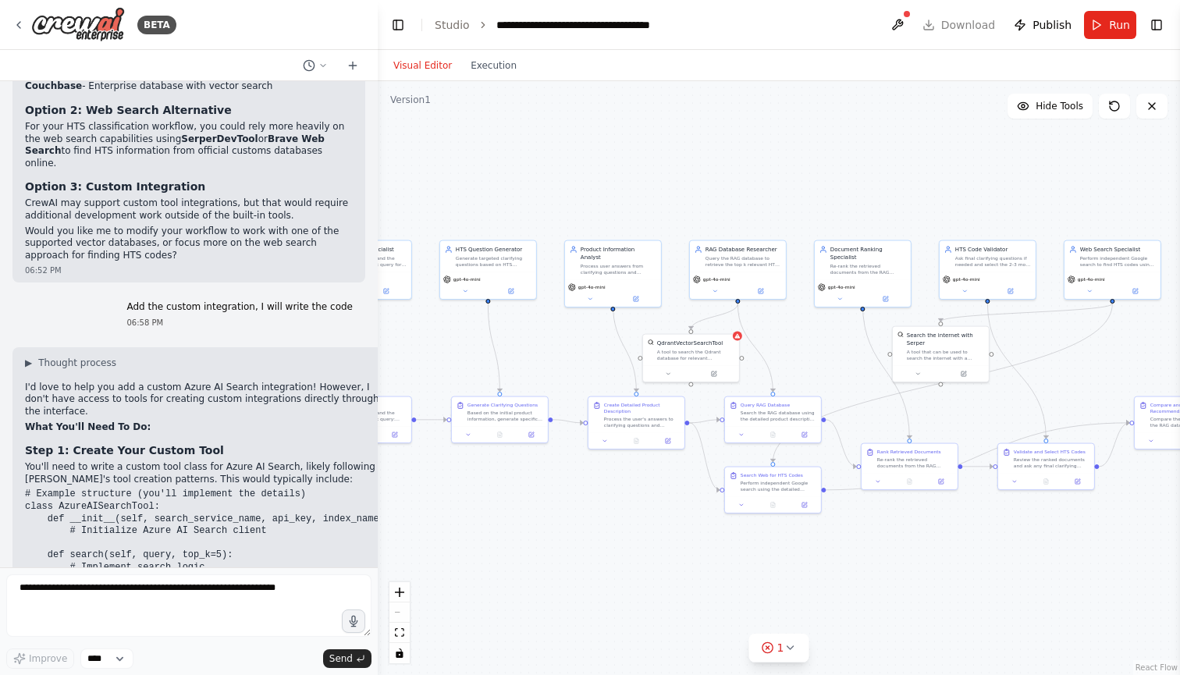
drag, startPoint x: 771, startPoint y: 160, endPoint x: 634, endPoint y: 159, distance: 137.3
click at [634, 160] on div ".deletable-edge-delete-btn { width: 20px; height: 20px; border: 0px solid #ffff…" at bounding box center [779, 378] width 802 height 594
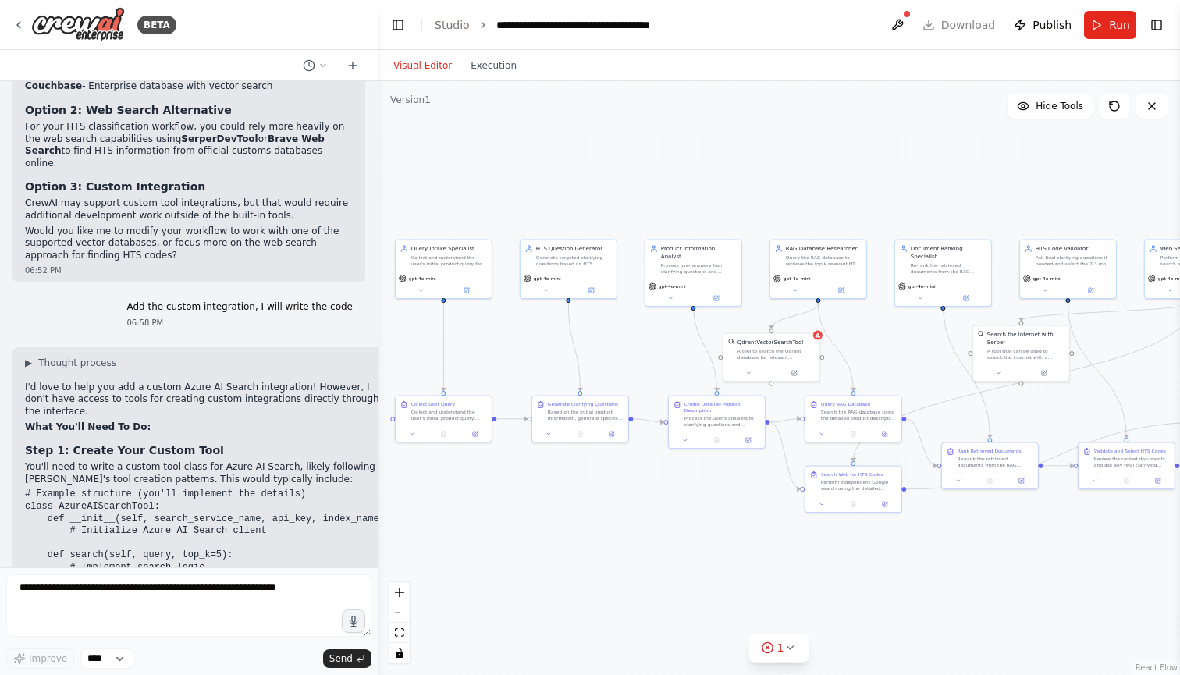
drag, startPoint x: 634, startPoint y: 159, endPoint x: 717, endPoint y: 160, distance: 83.5
click at [717, 160] on div ".deletable-edge-delete-btn { width: 20px; height: 20px; border: 0px solid #ffff…" at bounding box center [779, 378] width 802 height 594
click at [426, 291] on icon at bounding box center [423, 289] width 6 height 6
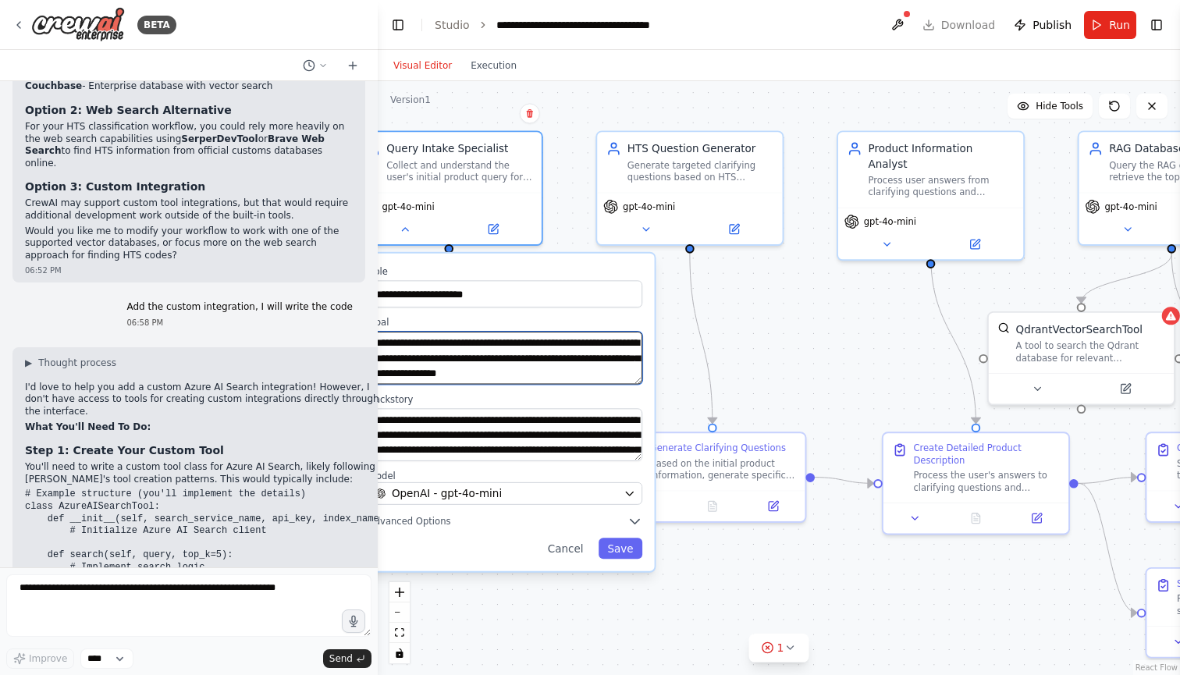
drag, startPoint x: 437, startPoint y: 351, endPoint x: 600, endPoint y: 373, distance: 164.5
click at [600, 373] on textarea "**********" at bounding box center [505, 358] width 274 height 53
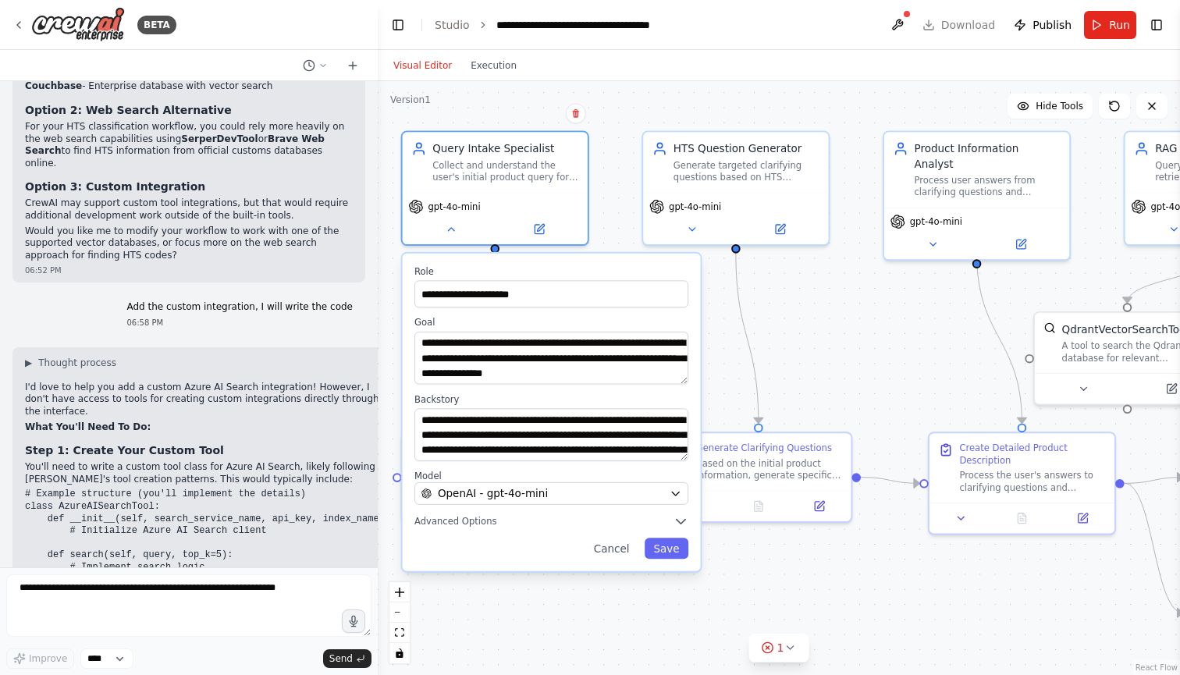
drag, startPoint x: 764, startPoint y: 325, endPoint x: 850, endPoint y: 325, distance: 86.6
click at [850, 325] on div "**********" at bounding box center [779, 378] width 802 height 594
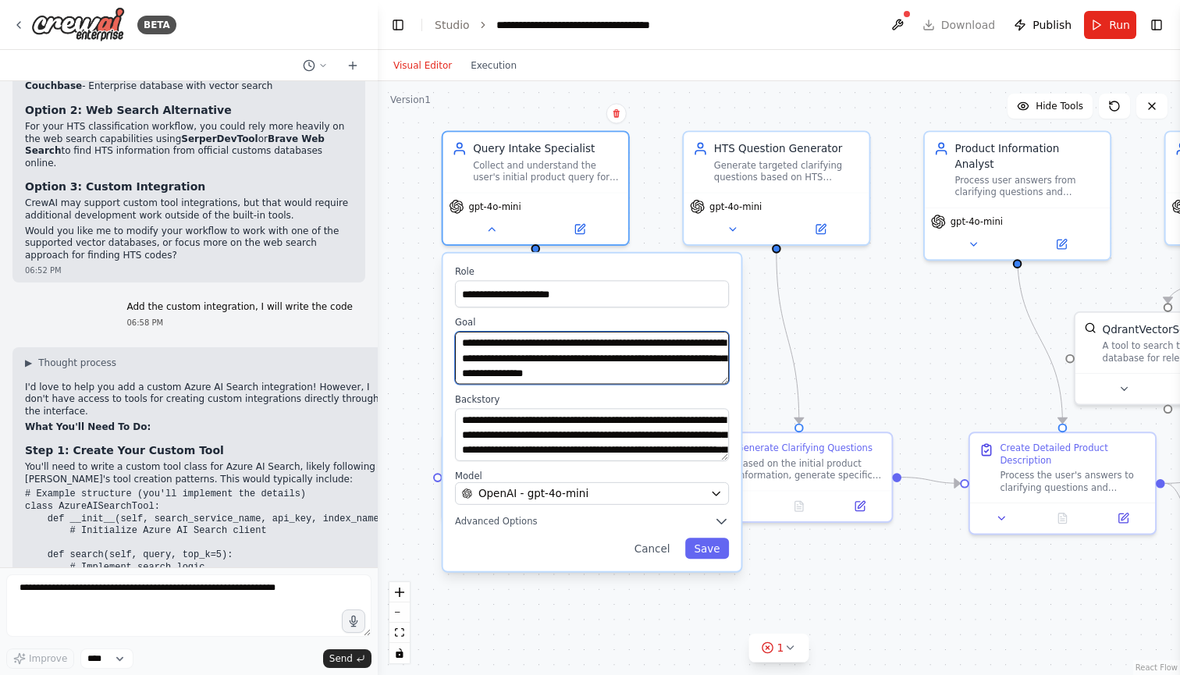
drag, startPoint x: 479, startPoint y: 343, endPoint x: 740, endPoint y: 378, distance: 263.0
click at [740, 378] on div "**********" at bounding box center [592, 413] width 298 height 318
click at [657, 547] on button "Cancel" at bounding box center [652, 548] width 54 height 21
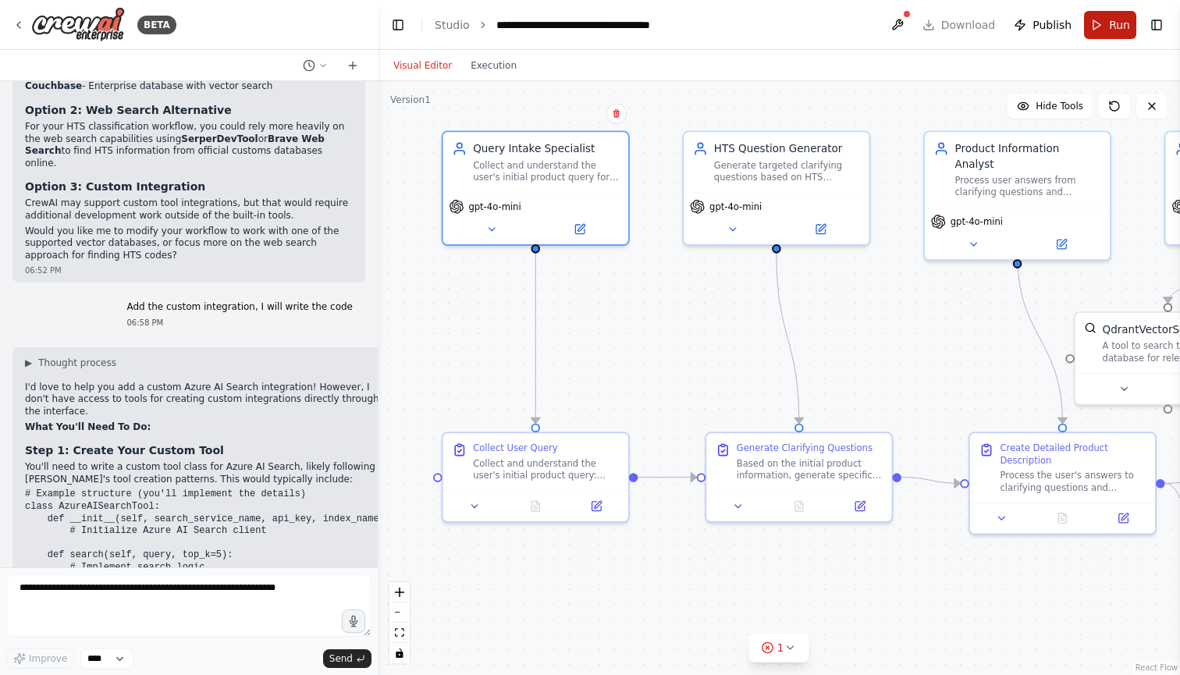
click at [1103, 21] on button "Run" at bounding box center [1110, 25] width 52 height 28
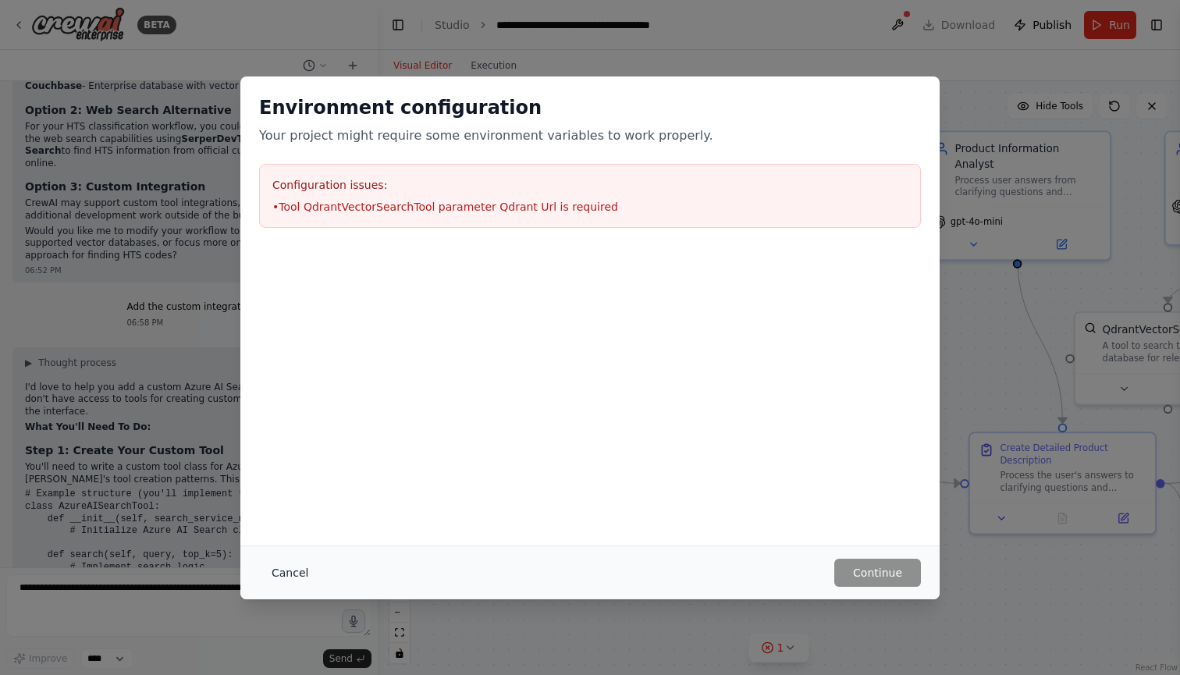
click at [299, 569] on button "Cancel" at bounding box center [290, 573] width 62 height 28
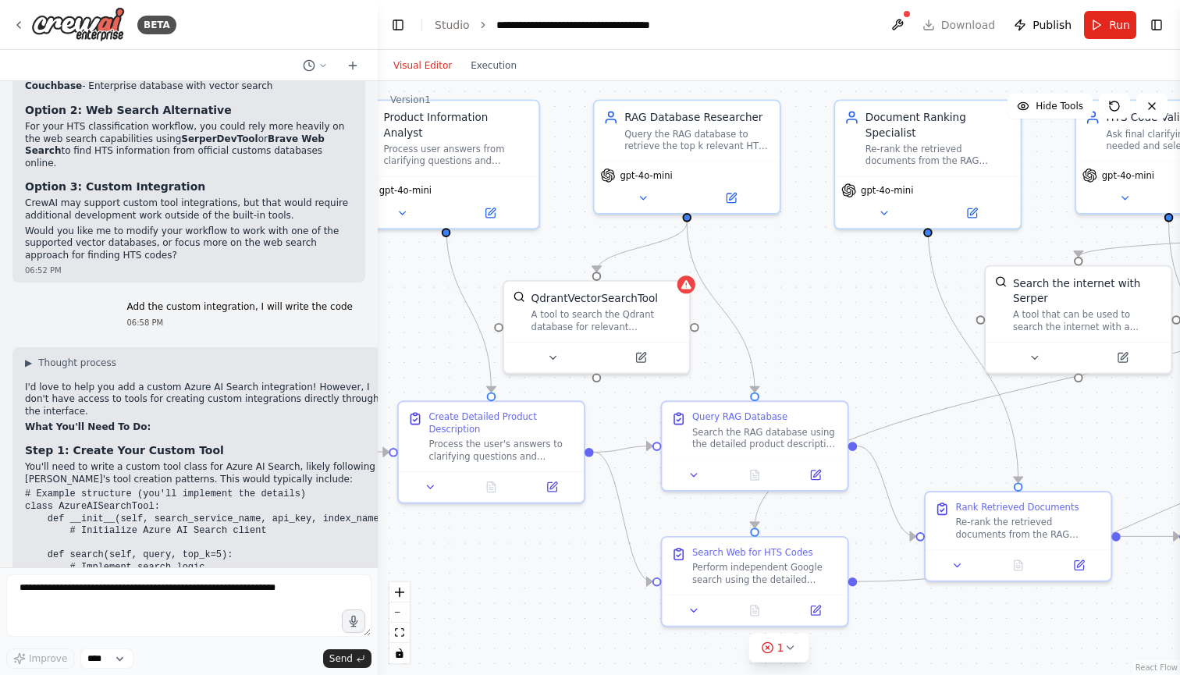
drag, startPoint x: 831, startPoint y: 330, endPoint x: 259, endPoint y: 298, distance: 572.8
click at [259, 299] on div "BETA We need a simple agent to get hts code and ask the user questions if more …" at bounding box center [590, 337] width 1180 height 675
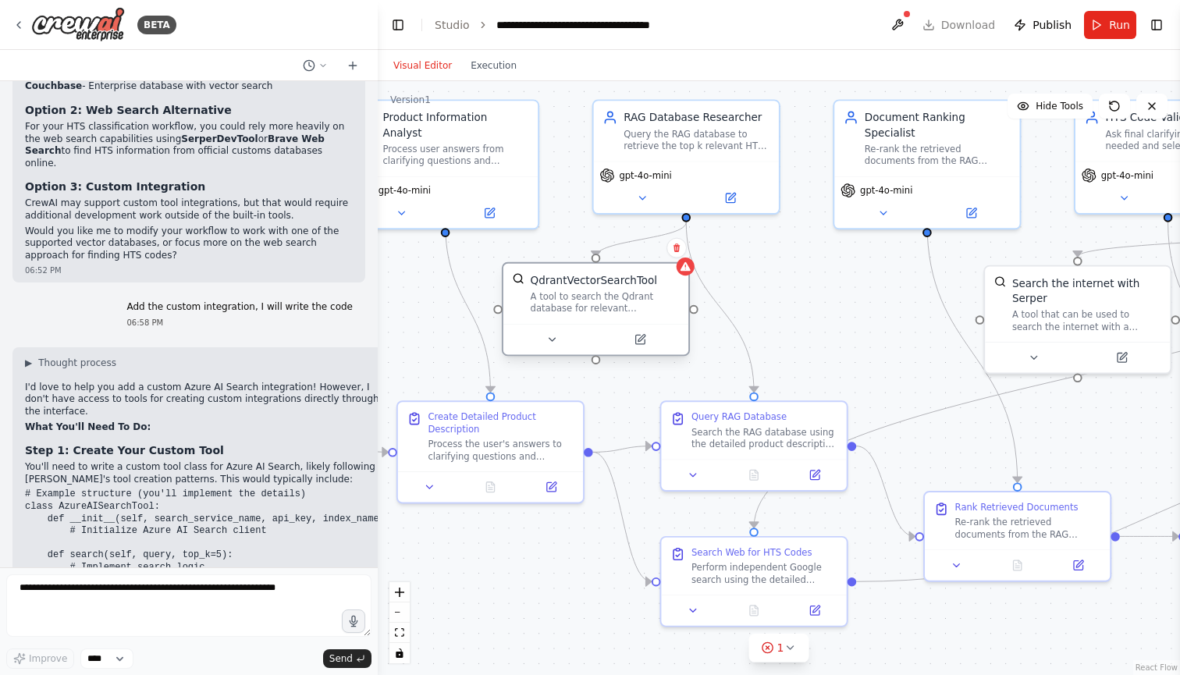
drag, startPoint x: 592, startPoint y: 324, endPoint x: 586, endPoint y: 306, distance: 19.0
click at [586, 306] on div "A tool to search the Qdrant database for relevant information on internal docum…" at bounding box center [605, 302] width 149 height 24
click at [559, 339] on button at bounding box center [551, 340] width 85 height 18
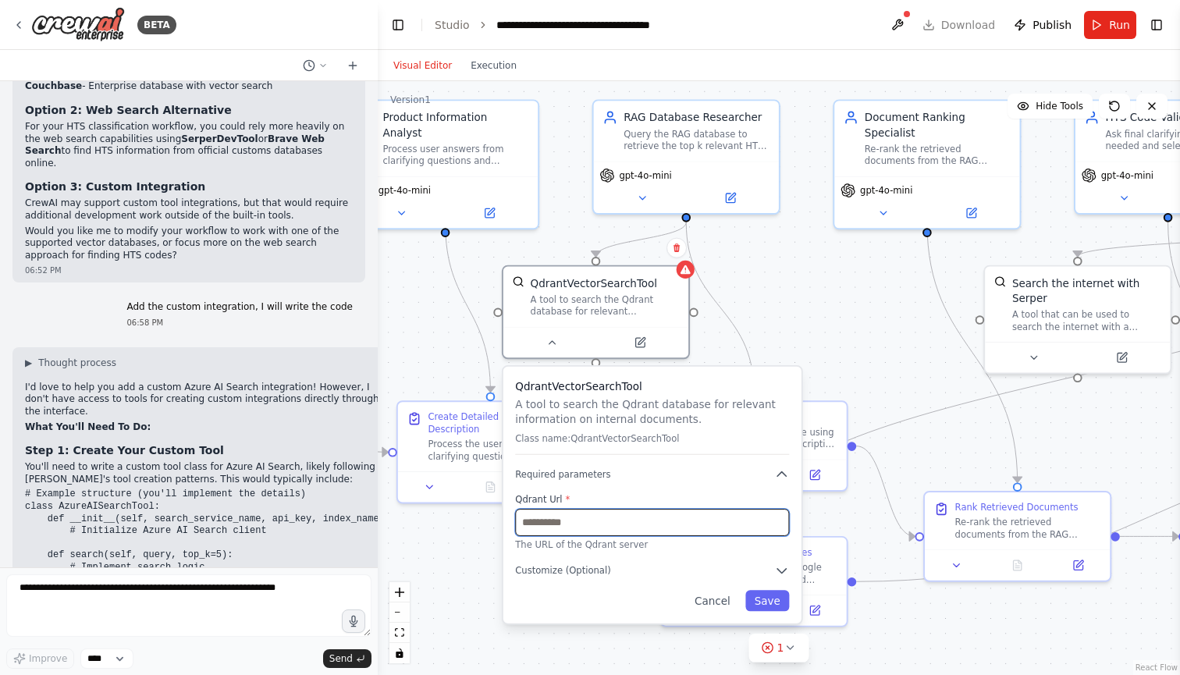
click at [556, 524] on input "text" at bounding box center [652, 522] width 274 height 27
click at [729, 595] on button "Cancel" at bounding box center [712, 600] width 54 height 21
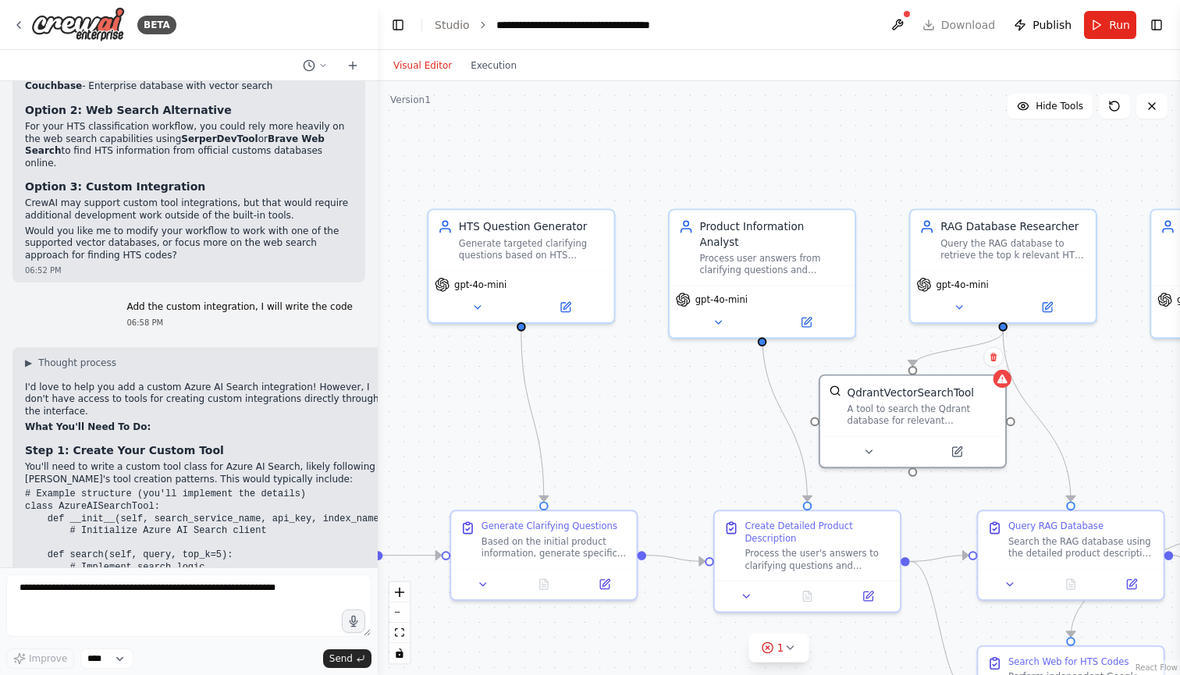
drag, startPoint x: 560, startPoint y: 169, endPoint x: 908, endPoint y: 289, distance: 367.9
click at [905, 286] on div ".deletable-edge-delete-btn { width: 20px; height: 20px; border: 0px solid #ffff…" at bounding box center [779, 378] width 802 height 594
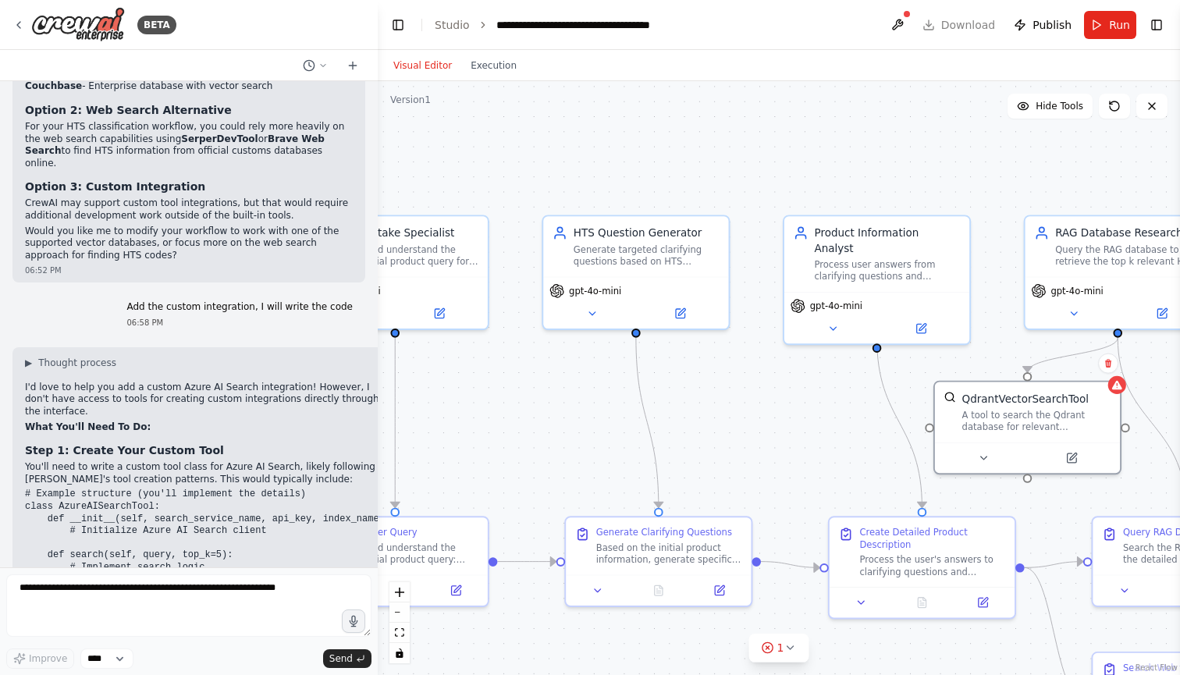
drag, startPoint x: 666, startPoint y: 178, endPoint x: 752, endPoint y: 177, distance: 85.8
click at [752, 177] on div ".deletable-edge-delete-btn { width: 20px; height: 20px; border: 0px solid #ffff…" at bounding box center [779, 378] width 802 height 594
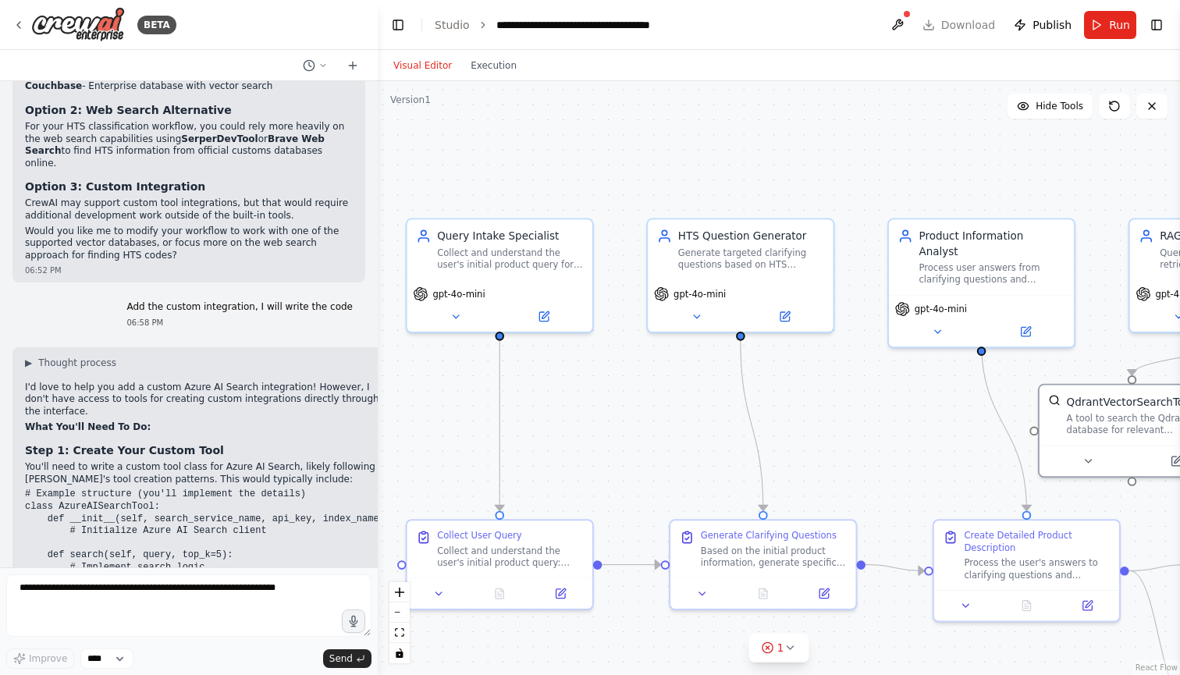
drag, startPoint x: 751, startPoint y: 177, endPoint x: 856, endPoint y: 180, distance: 104.6
click at [856, 180] on div ".deletable-edge-delete-btn { width: 20px; height: 20px; border: 0px solid #ffff…" at bounding box center [779, 378] width 802 height 594
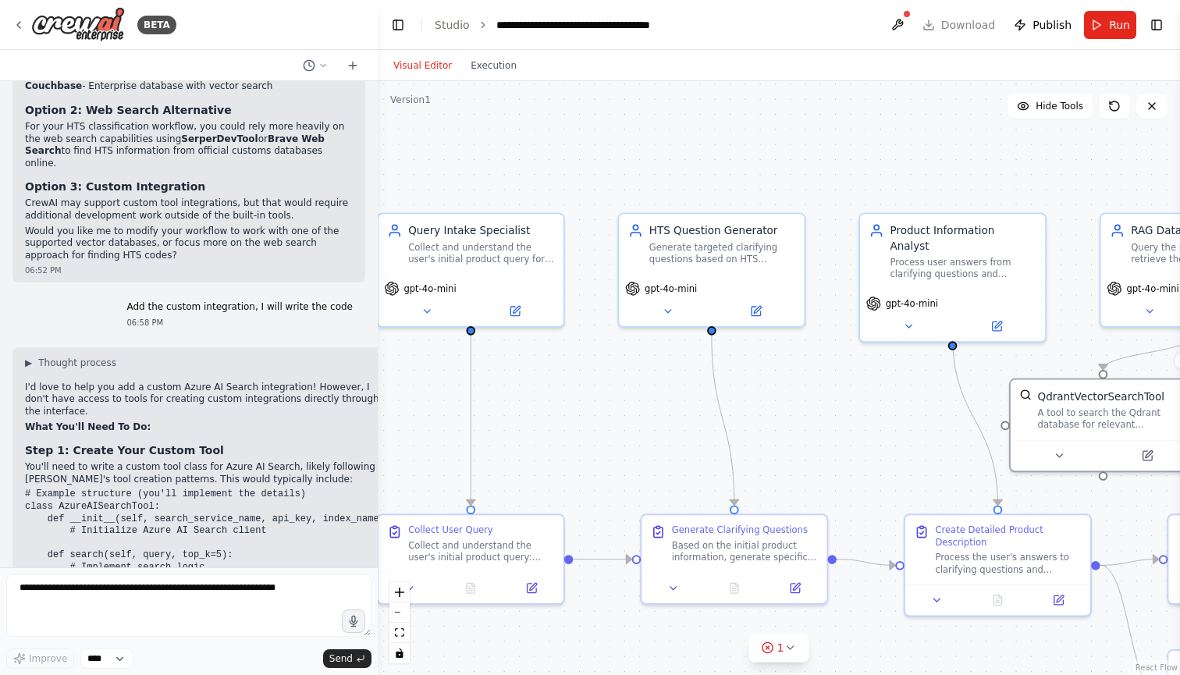
drag, startPoint x: 854, startPoint y: 244, endPoint x: 825, endPoint y: 239, distance: 28.6
click at [825, 239] on div ".deletable-edge-delete-btn { width: 20px; height: 20px; border: 0px solid #ffff…" at bounding box center [779, 378] width 802 height 594
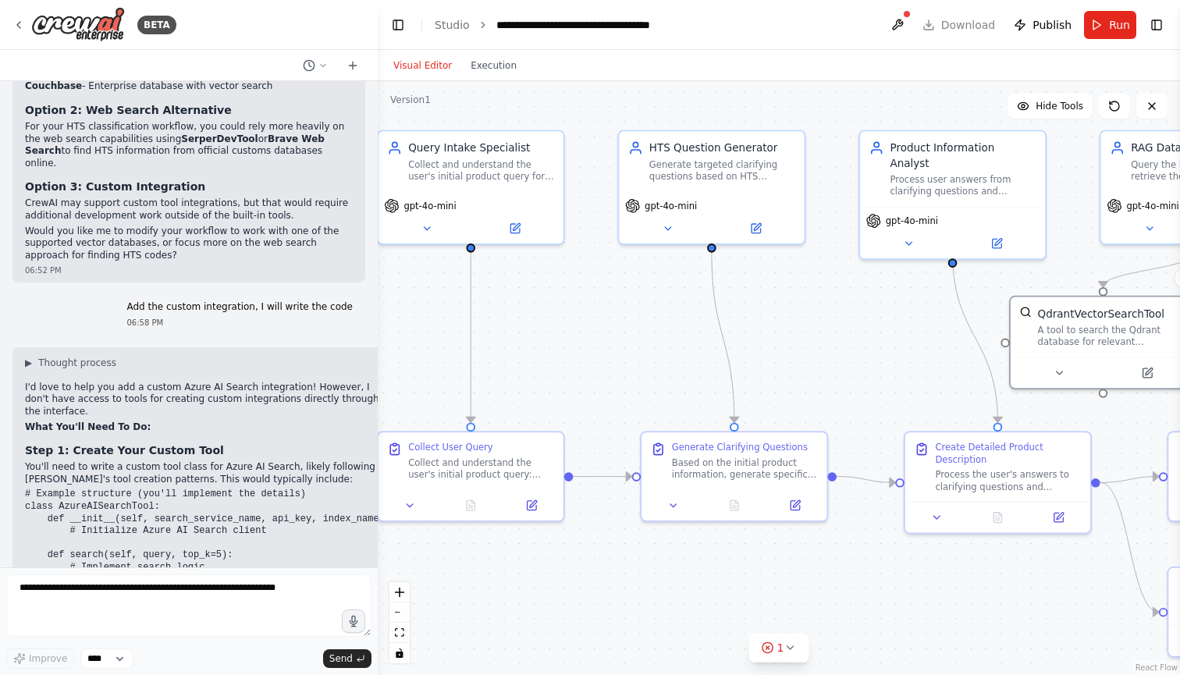
drag, startPoint x: 611, startPoint y: 468, endPoint x: 610, endPoint y: 382, distance: 85.8
click at [611, 382] on div ".deletable-edge-delete-btn { width: 20px; height: 20px; border: 0px solid #ffff…" at bounding box center [779, 378] width 802 height 594
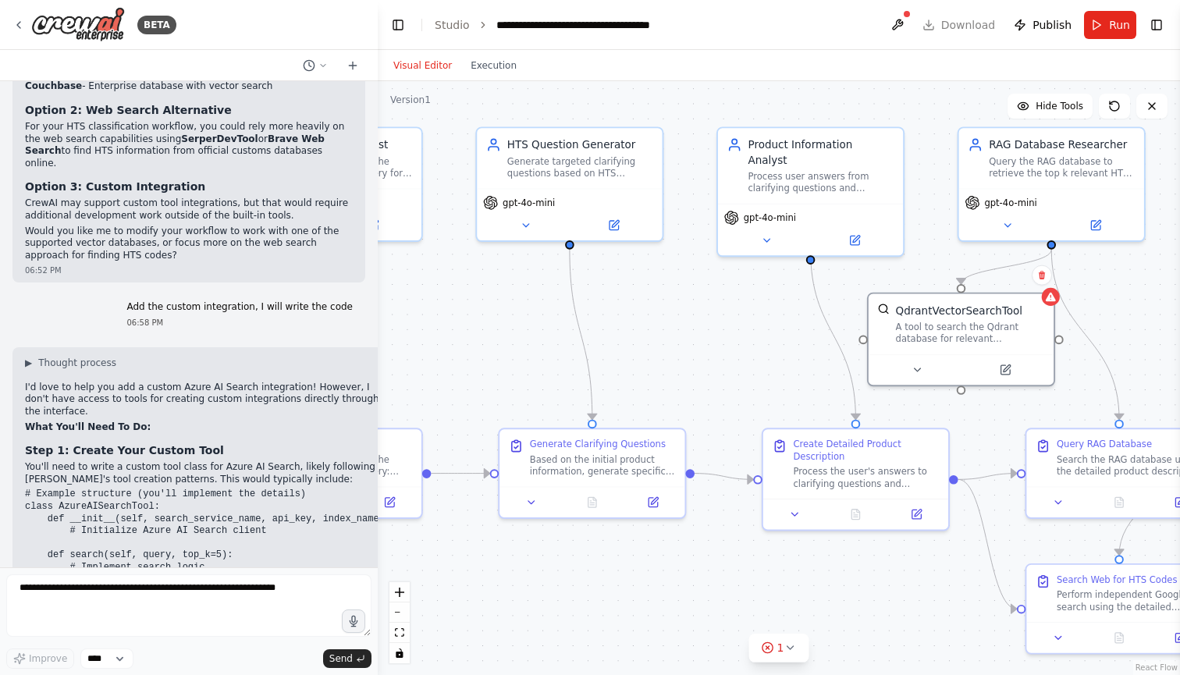
drag, startPoint x: 846, startPoint y: 394, endPoint x: 701, endPoint y: 393, distance: 144.3
click at [701, 393] on div ".deletable-edge-delete-btn { width: 20px; height: 20px; border: 0px solid #ffff…" at bounding box center [779, 378] width 802 height 594
drag, startPoint x: 757, startPoint y: 389, endPoint x: 879, endPoint y: 389, distance: 122.5
click at [878, 389] on div ".deletable-edge-delete-btn { width: 20px; height: 20px; border: 0px solid #ffff…" at bounding box center [779, 378] width 802 height 594
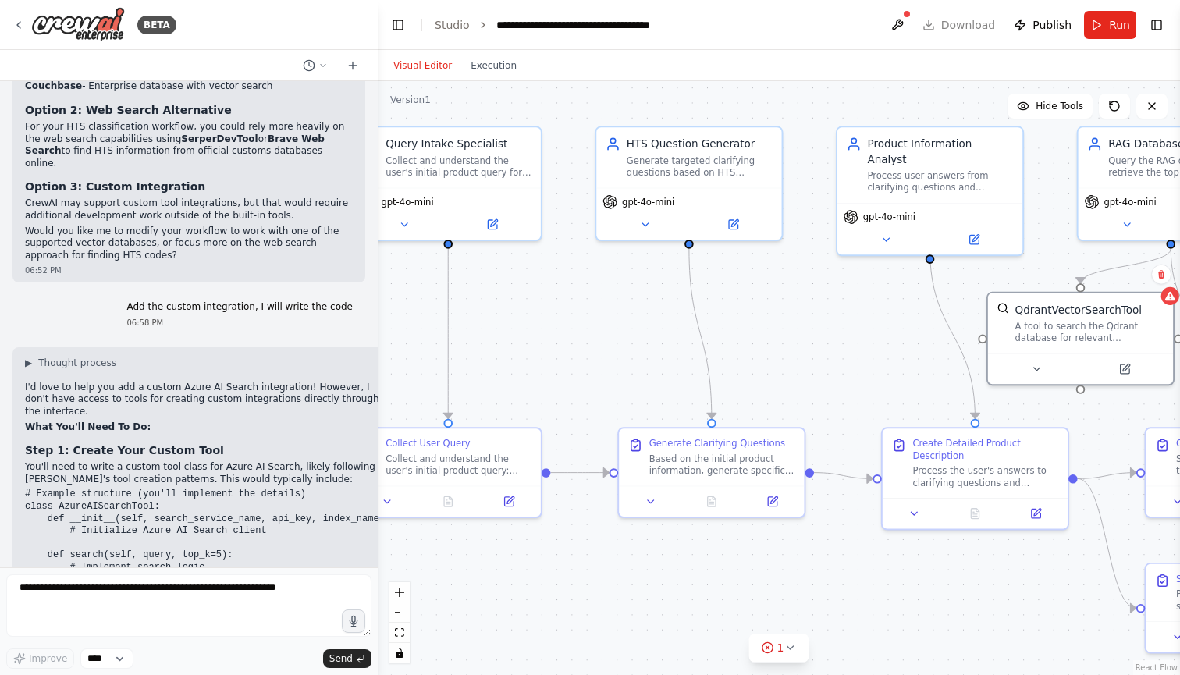
click at [567, 180] on div ".deletable-edge-delete-btn { width: 20px; height: 20px; border: 0px solid #ffff…" at bounding box center [779, 378] width 802 height 594
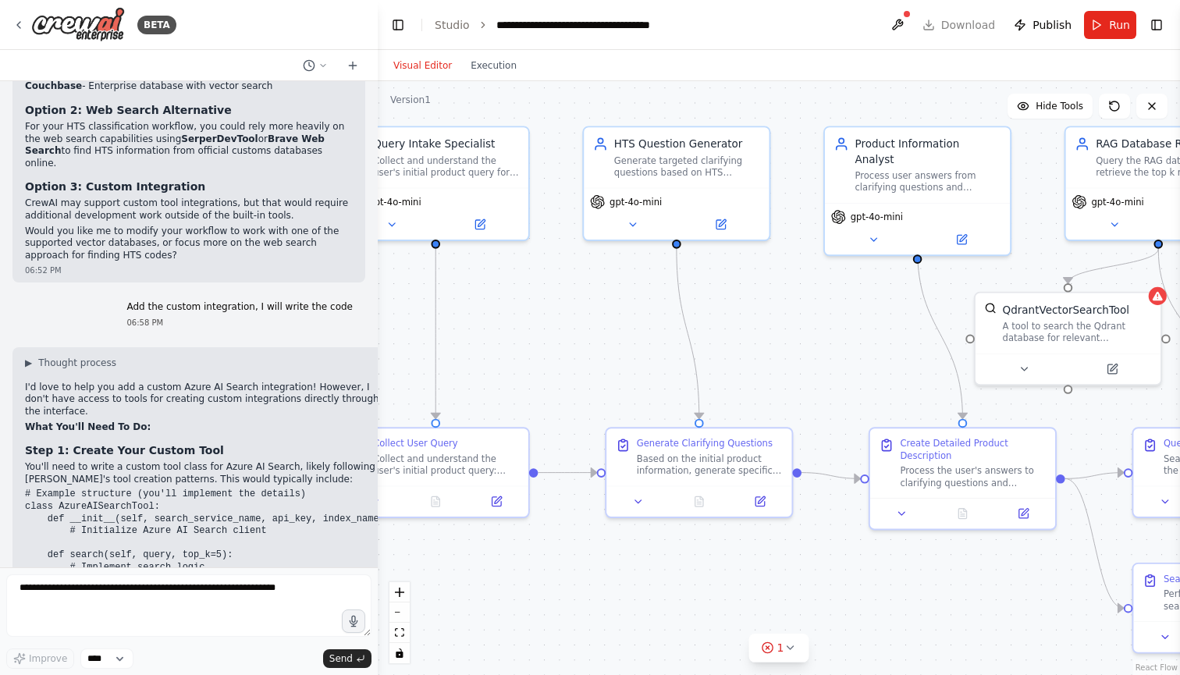
drag, startPoint x: 567, startPoint y: 180, endPoint x: 549, endPoint y: 180, distance: 17.9
click at [549, 180] on div ".deletable-edge-delete-btn { width: 20px; height: 20px; border: 0px solid #ffff…" at bounding box center [779, 378] width 802 height 594
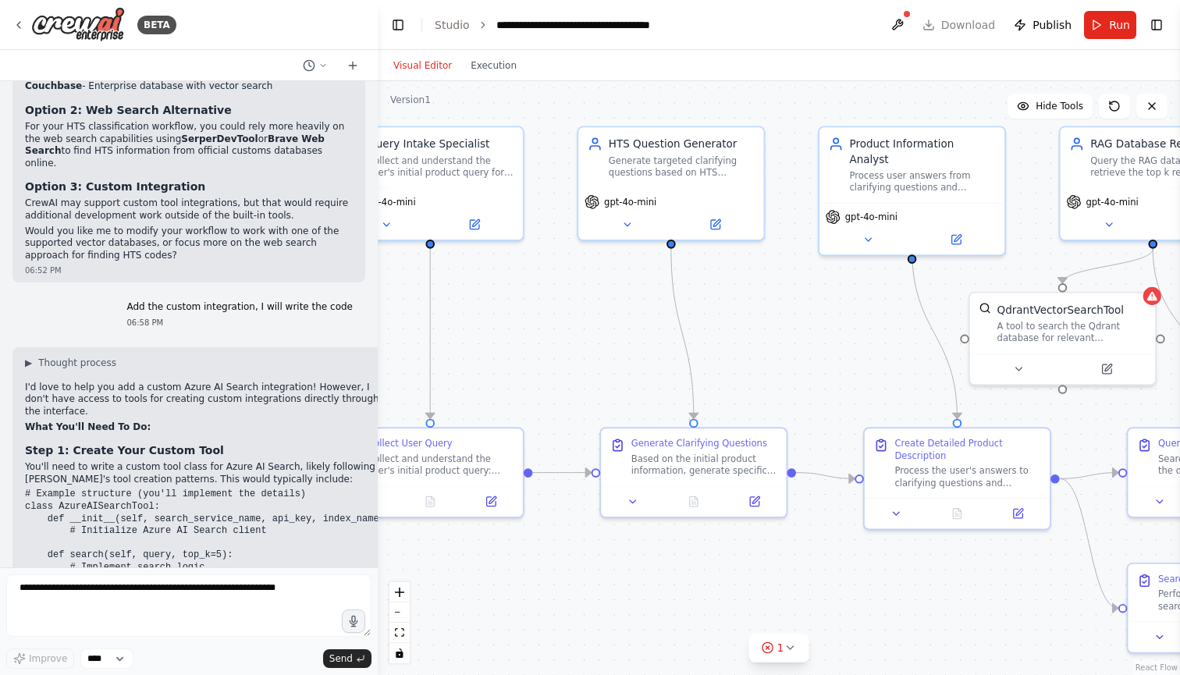
drag, startPoint x: 549, startPoint y: 180, endPoint x: 417, endPoint y: 180, distance: 132.6
click at [417, 180] on div ".deletable-edge-delete-btn { width: 20px; height: 20px; border: 0px solid #ffff…" at bounding box center [779, 378] width 802 height 594
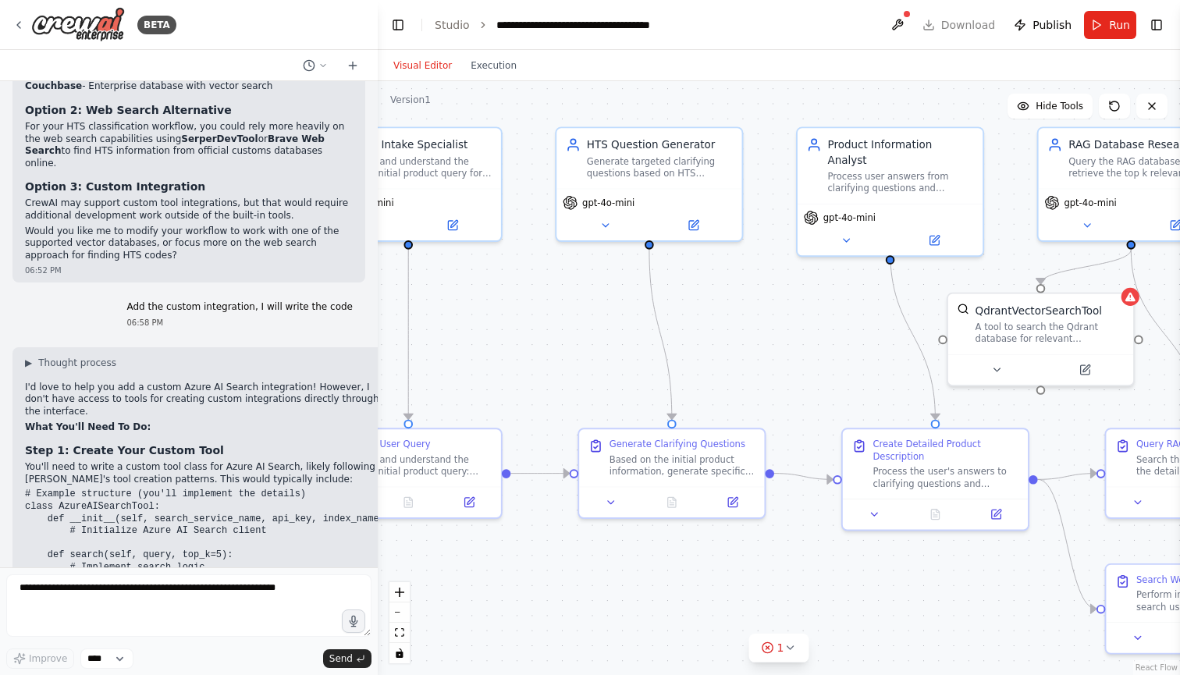
drag, startPoint x: 630, startPoint y: 315, endPoint x: 822, endPoint y: 317, distance: 191.2
click at [822, 317] on div ".deletable-edge-delete-btn { width: 20px; height: 20px; border: 0px solid #ffff…" at bounding box center [779, 378] width 802 height 594
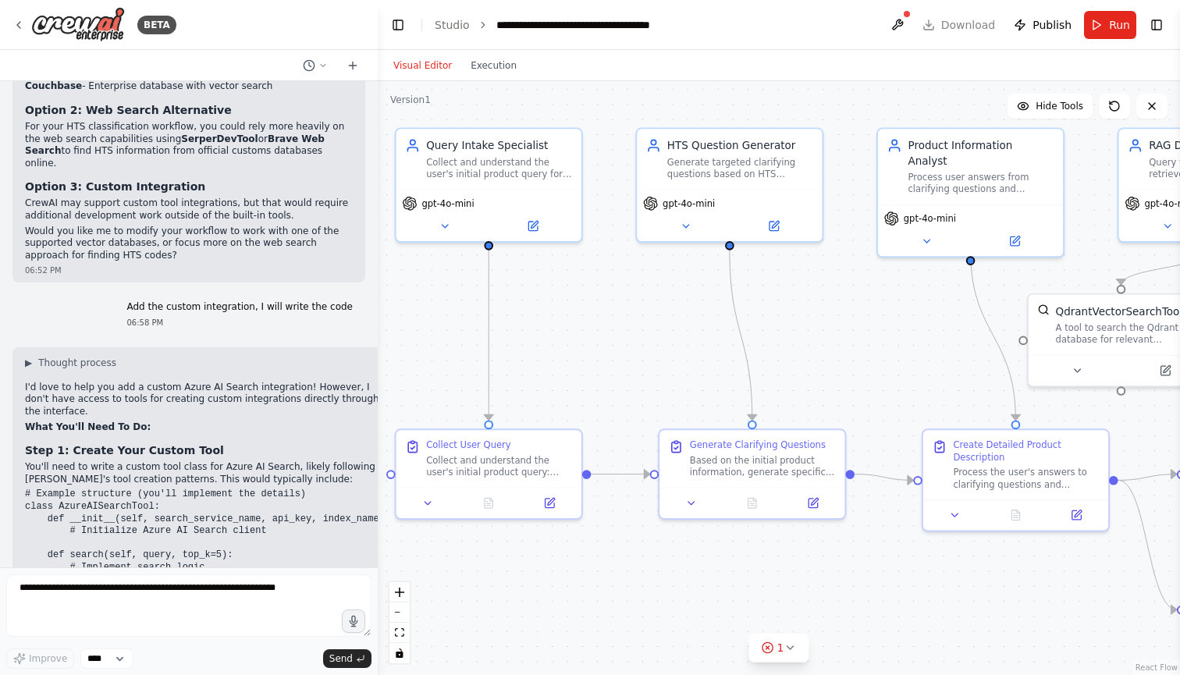
click at [606, 169] on div ".deletable-edge-delete-btn { width: 20px; height: 20px; border: 0px solid #ffff…" at bounding box center [779, 378] width 802 height 594
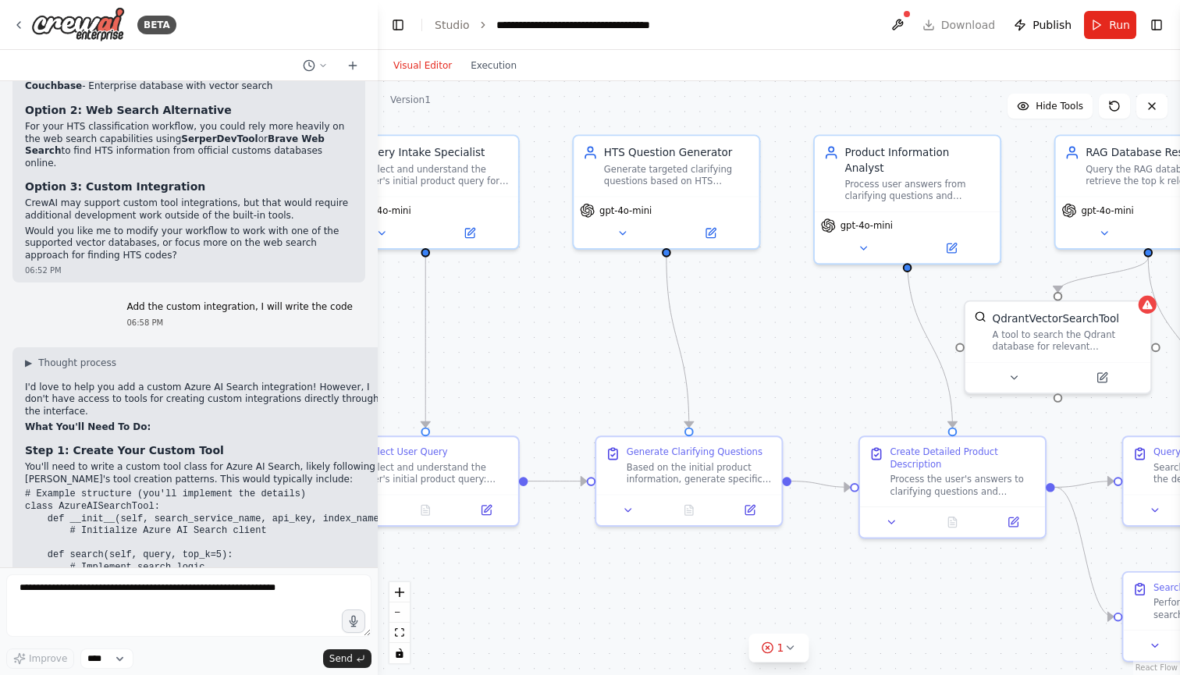
drag, startPoint x: 854, startPoint y: 167, endPoint x: 790, endPoint y: 174, distance: 63.6
click at [790, 174] on div ".deletable-edge-delete-btn { width: 20px; height: 20px; border: 0px solid #ffff…" at bounding box center [779, 378] width 802 height 594
click at [788, 174] on div ".deletable-edge-delete-btn { width: 20px; height: 20px; border: 0px solid #ffff…" at bounding box center [779, 378] width 802 height 594
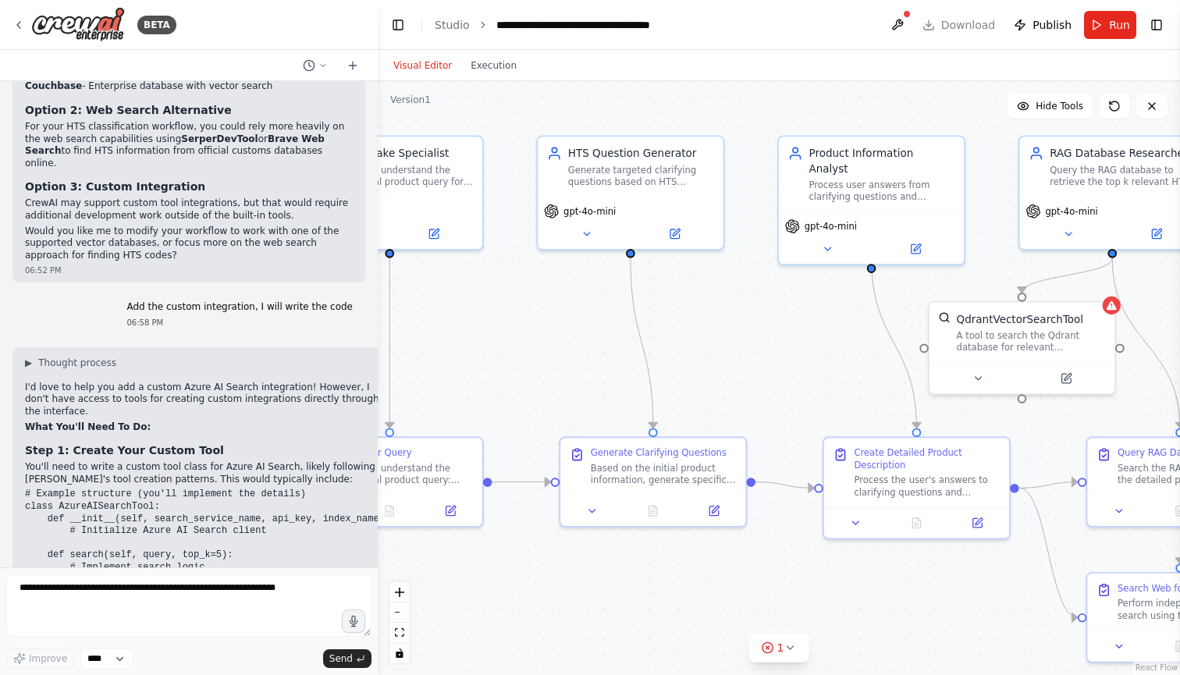
drag, startPoint x: 788, startPoint y: 174, endPoint x: 739, endPoint y: 177, distance: 49.3
click at [740, 176] on div ".deletable-edge-delete-btn { width: 20px; height: 20px; border: 0px solid #ffff…" at bounding box center [779, 378] width 802 height 594
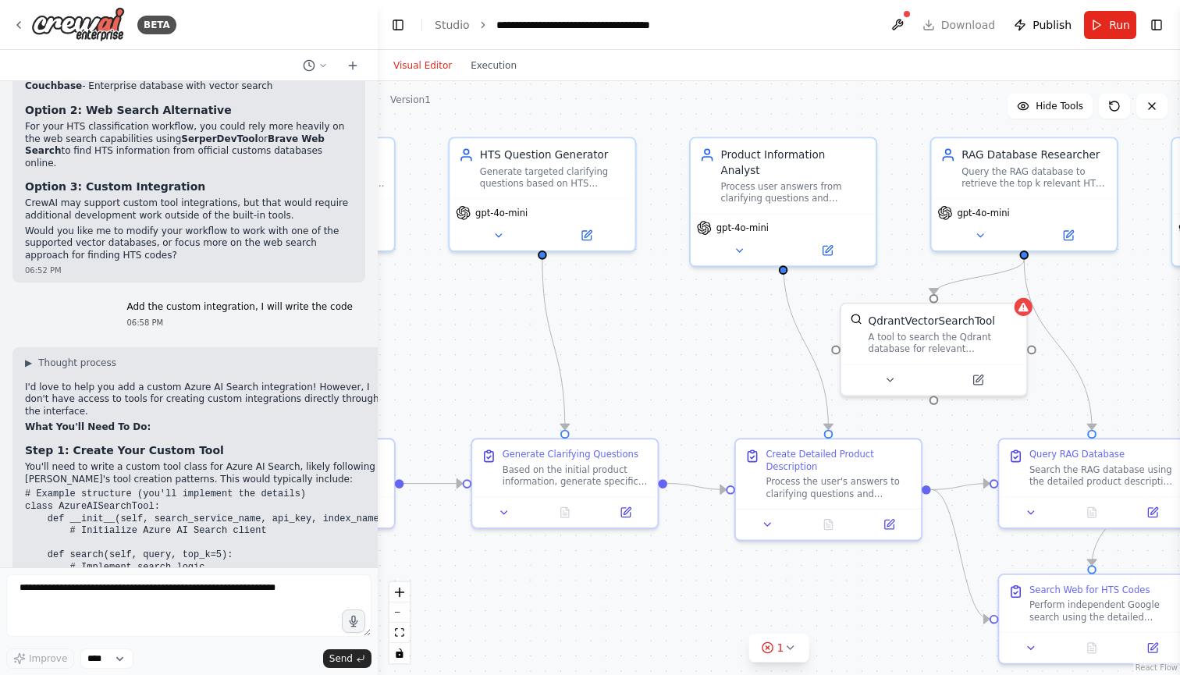
drag, startPoint x: 779, startPoint y: 545, endPoint x: 701, endPoint y: 545, distance: 78.8
click at [701, 545] on div ".deletable-edge-delete-btn { width: 20px; height: 20px; border: 0px solid #ffff…" at bounding box center [779, 378] width 802 height 594
click at [673, 373] on div ".deletable-edge-delete-btn { width: 20px; height: 20px; border: 0px solid #ffff…" at bounding box center [779, 378] width 802 height 594
click at [659, 180] on div ".deletable-edge-delete-btn { width: 20px; height: 20px; border: 0px solid #ffff…" at bounding box center [779, 378] width 802 height 594
click at [662, 180] on div ".deletable-edge-delete-btn { width: 20px; height: 20px; border: 0px solid #ffff…" at bounding box center [779, 378] width 802 height 594
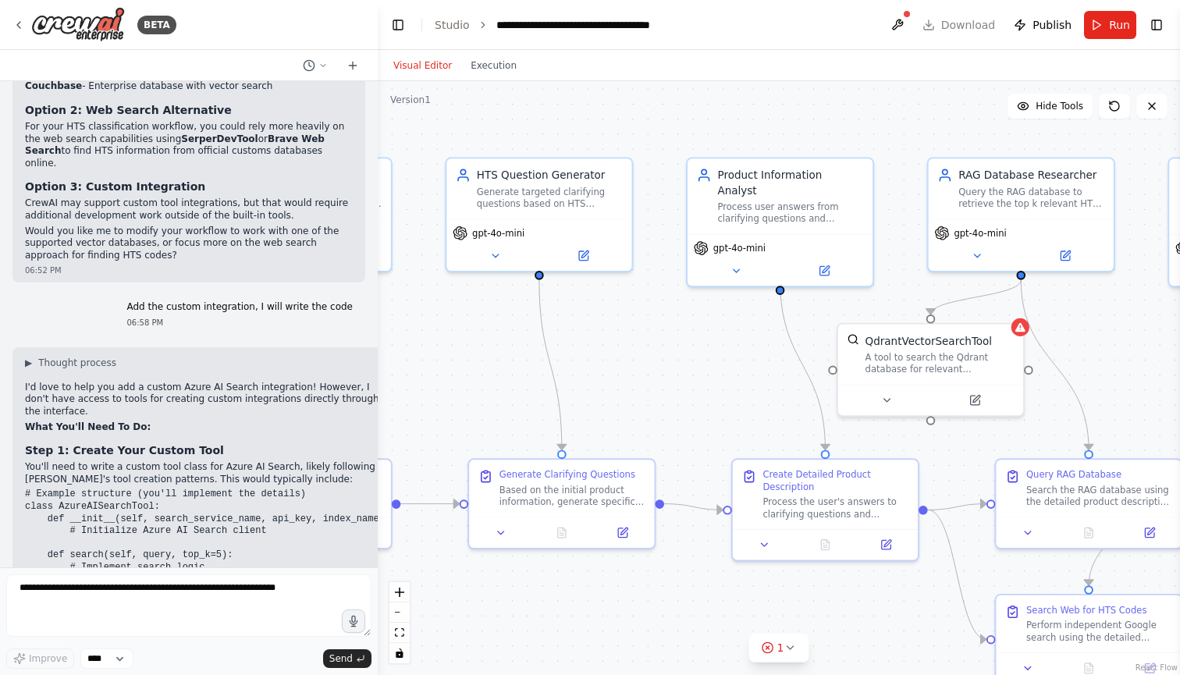
drag, startPoint x: 660, startPoint y: 180, endPoint x: 660, endPoint y: 199, distance: 18.7
click at [660, 199] on div ".deletable-edge-delete-btn { width: 20px; height: 20px; border: 0px solid #ffff…" at bounding box center [779, 378] width 802 height 594
click at [660, 201] on div ".deletable-edge-delete-btn { width: 20px; height: 20px; border: 0px solid #ffff…" at bounding box center [779, 378] width 802 height 594
click at [658, 201] on div ".deletable-edge-delete-btn { width: 20px; height: 20px; border: 0px solid #ffff…" at bounding box center [779, 378] width 802 height 594
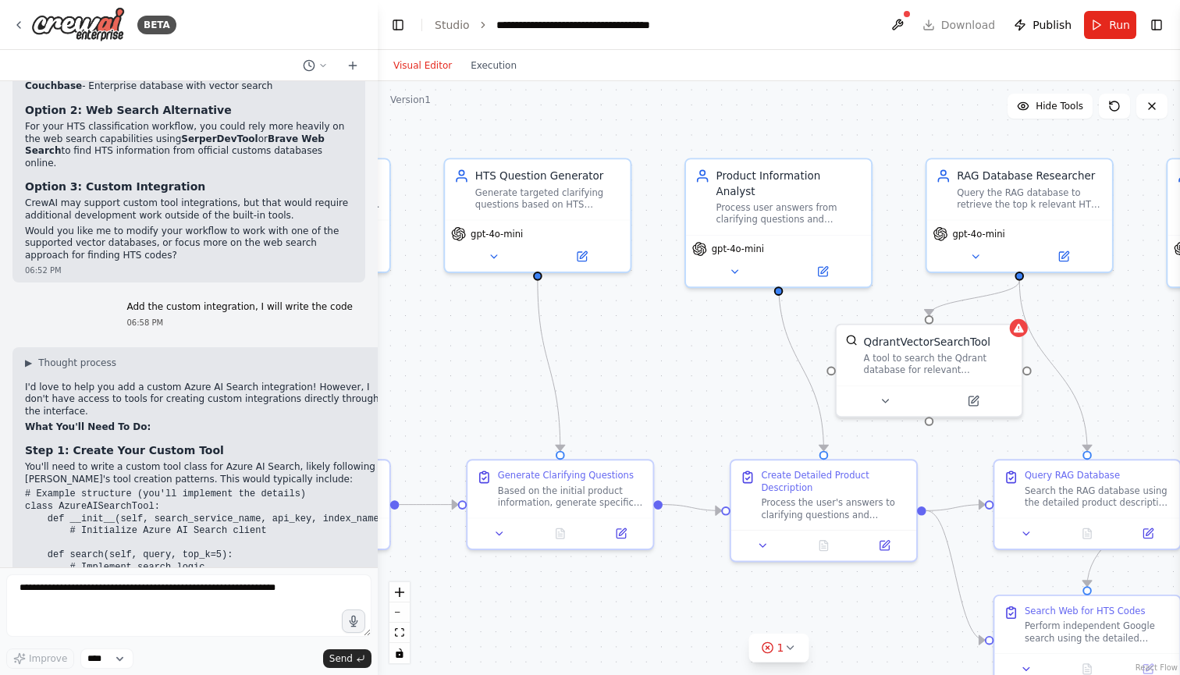
click at [658, 201] on div ".deletable-edge-delete-btn { width: 20px; height: 20px; border: 0px solid #ffff…" at bounding box center [779, 378] width 802 height 594
click at [598, 57] on div "Visual Editor Execution" at bounding box center [779, 65] width 802 height 31
drag, startPoint x: 459, startPoint y: 309, endPoint x: 596, endPoint y: 332, distance: 139.3
click at [598, 333] on div ".deletable-edge-delete-btn { width: 20px; height: 20px; border: 0px solid #ffff…" at bounding box center [779, 378] width 802 height 594
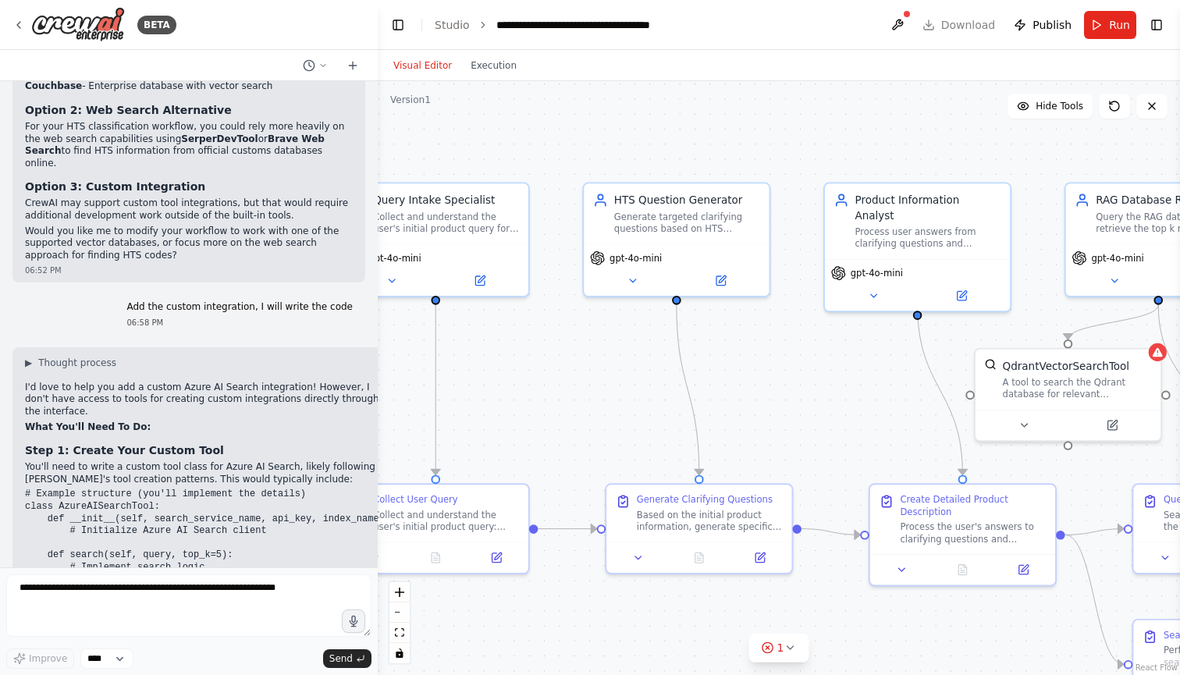
click at [558, 233] on div ".deletable-edge-delete-btn { width: 20px; height: 20px; border: 0px solid #ffff…" at bounding box center [779, 378] width 802 height 594
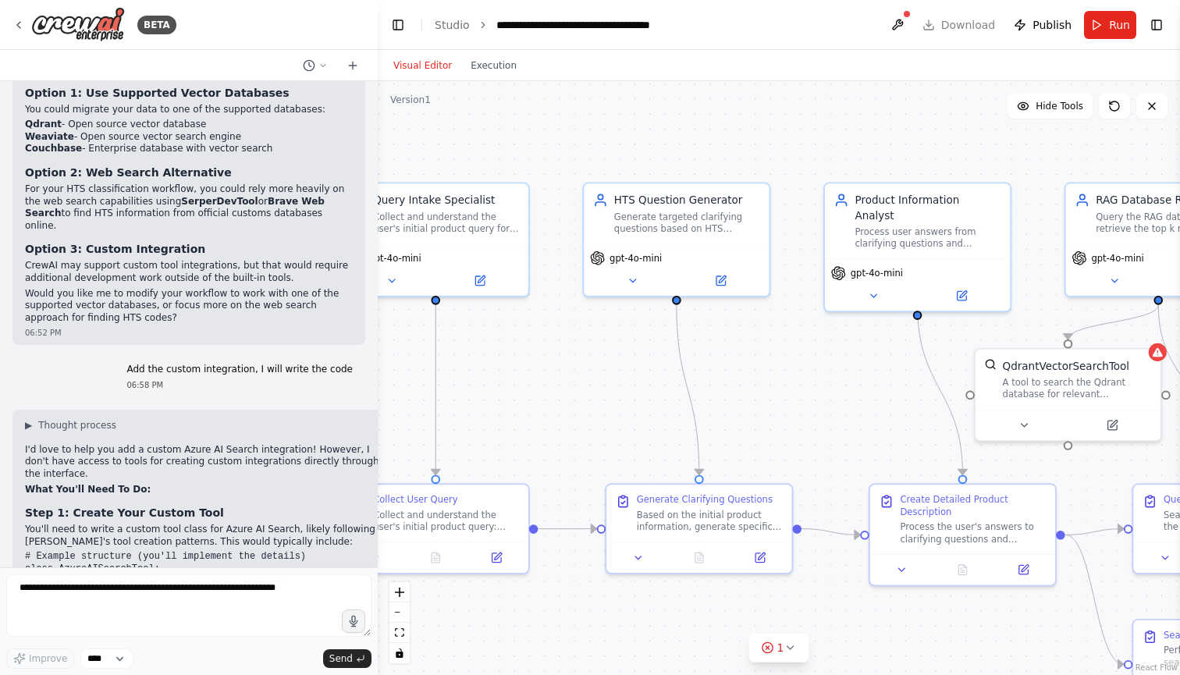
click at [238, 419] on div "▶ Thought process I'd love to help you add a custom Azure AI Search integration…" at bounding box center [207, 674] width 365 height 511
drag, startPoint x: 26, startPoint y: 271, endPoint x: 290, endPoint y: 349, distance: 275.8
click at [290, 419] on div "▶ Thought process I'd love to help you add a custom Azure AI Search integration…" at bounding box center [207, 674] width 365 height 511
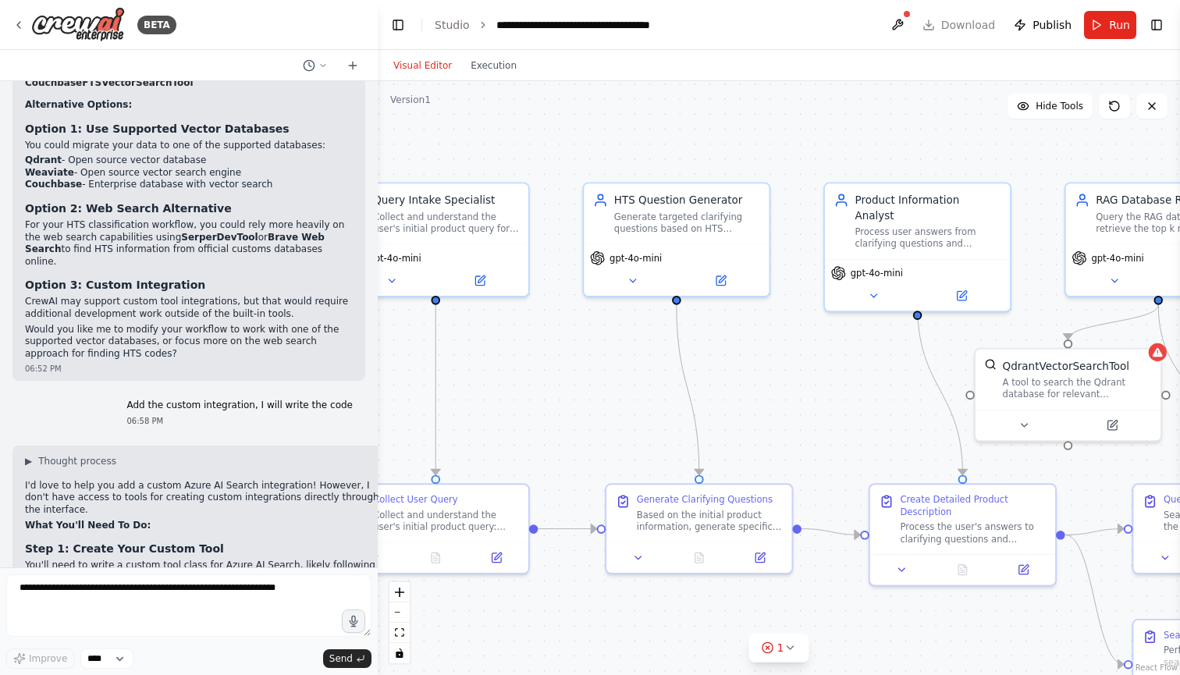
scroll to position [0, 0]
click at [250, 520] on h2 "What You'll Need To Do:" at bounding box center [207, 526] width 365 height 12
click at [16, 31] on div "BETA" at bounding box center [94, 24] width 164 height 35
